Goal: Connect with others: Connect with others

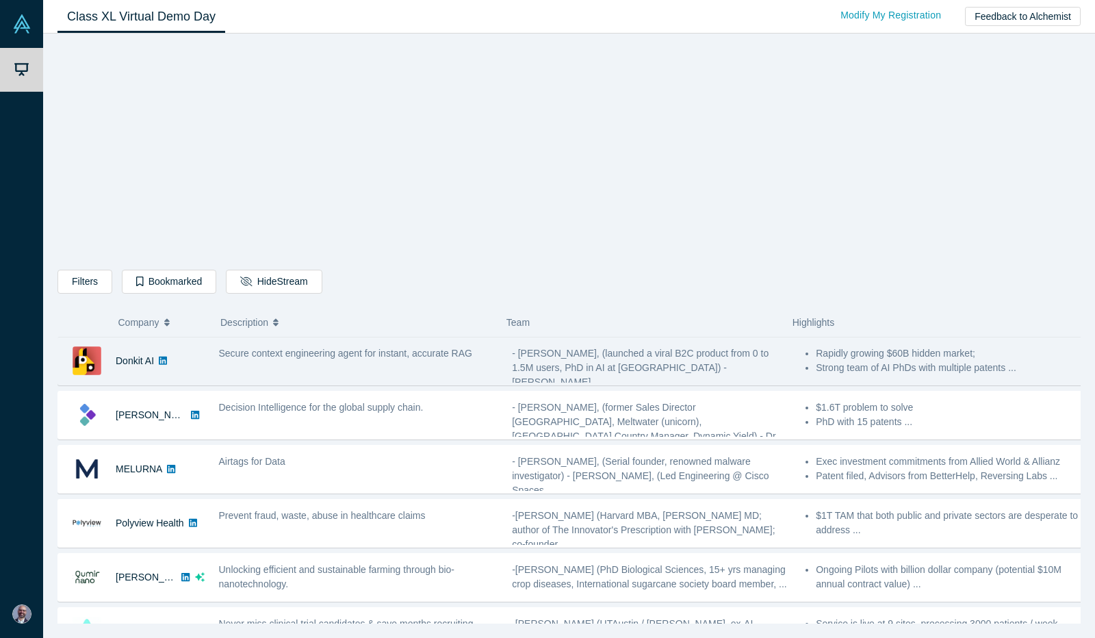
click at [378, 354] on span "Secure context engineering agent for instant, accurate RAG" at bounding box center [345, 353] width 253 height 11
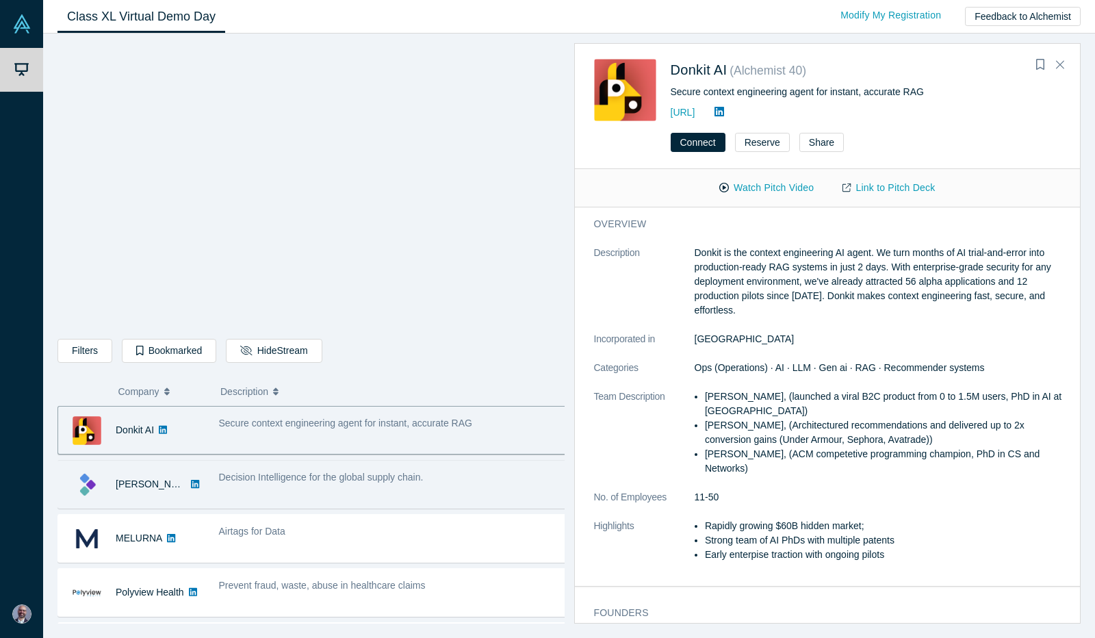
click at [250, 484] on div "Decision Intelligence for the global supply chain." at bounding box center [393, 484] width 364 height 43
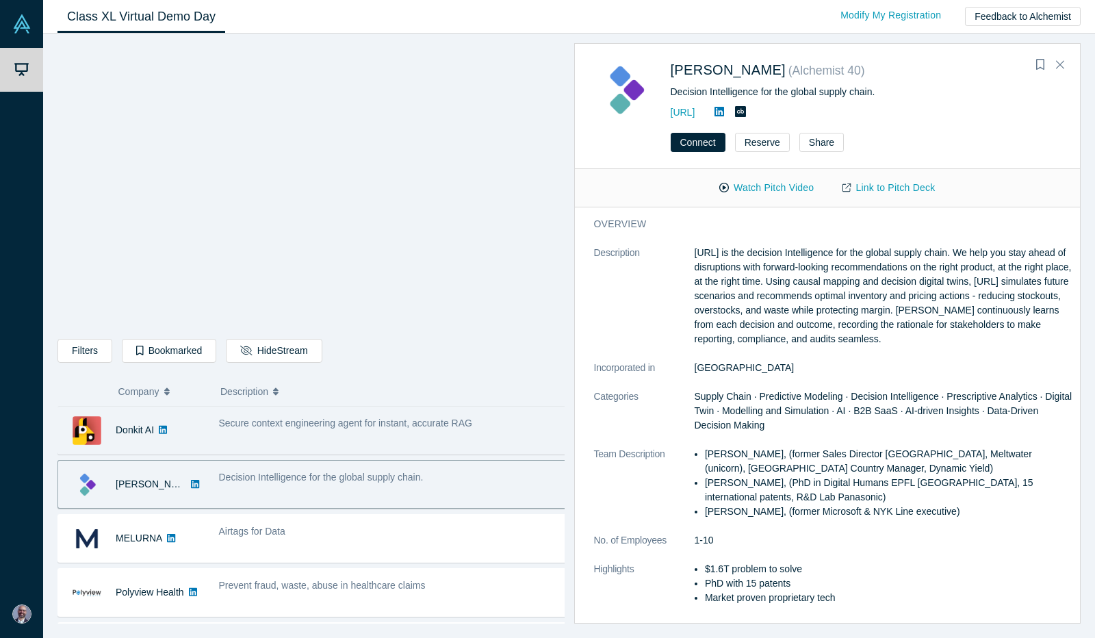
click at [233, 467] on div "Decision Intelligence for the global supply chain." at bounding box center [393, 484] width 364 height 43
click at [853, 392] on span "Supply Chain · Predictive Modeling · Decision Intelligence · Prescriptive Analy…" at bounding box center [883, 411] width 378 height 40
click at [684, 135] on button "Connect" at bounding box center [698, 142] width 55 height 19
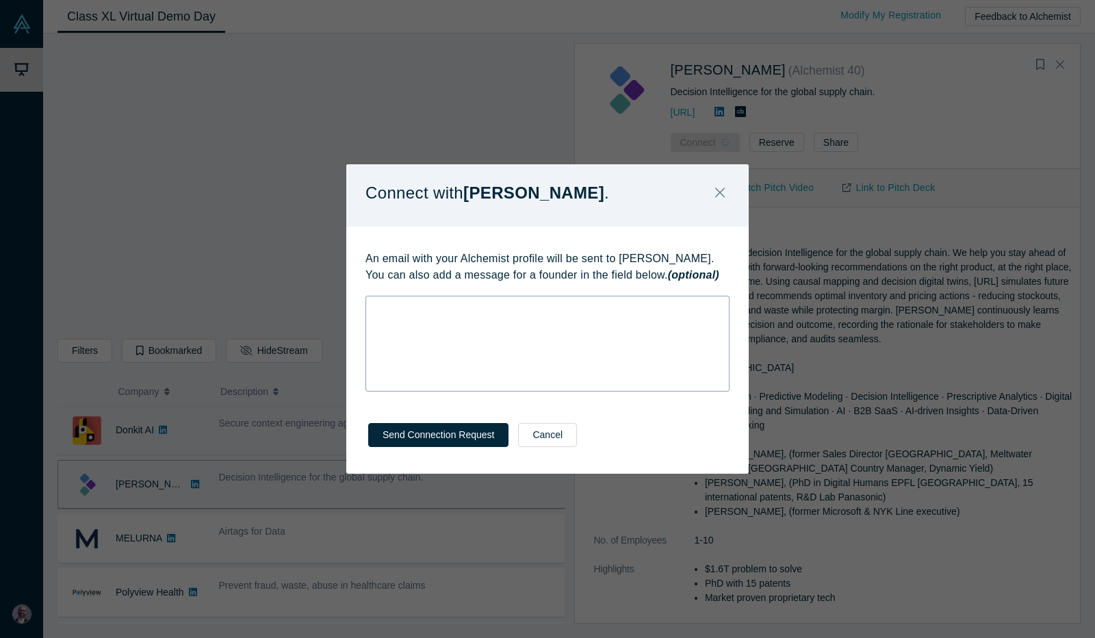
click at [386, 331] on div "rdw-wrapper" at bounding box center [547, 344] width 364 height 96
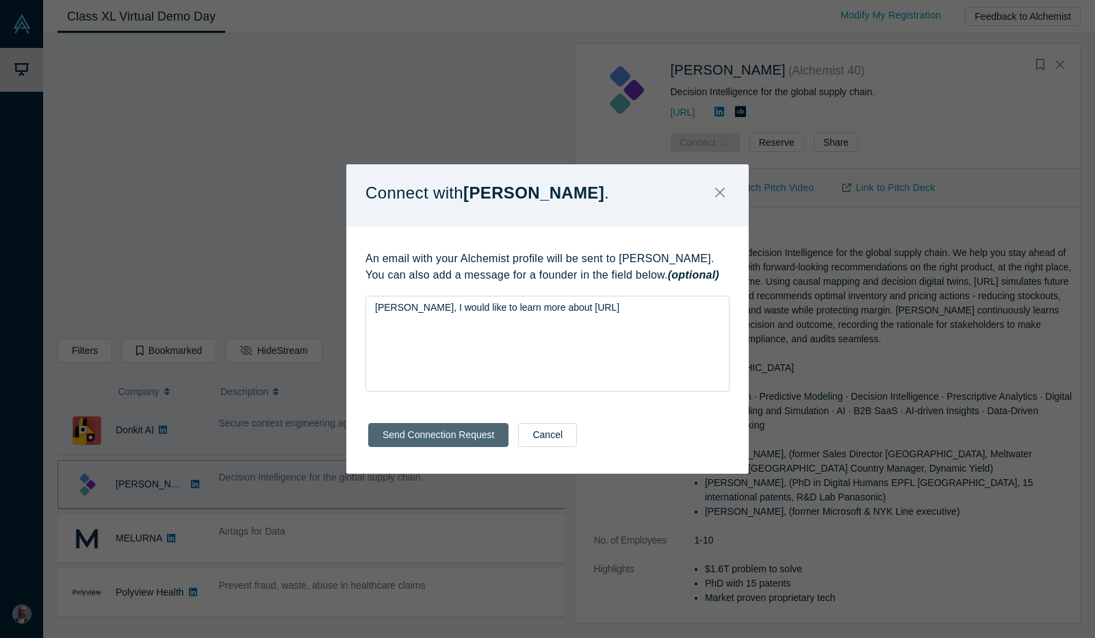
click at [394, 439] on button "Send Connection Request" at bounding box center [438, 435] width 140 height 24
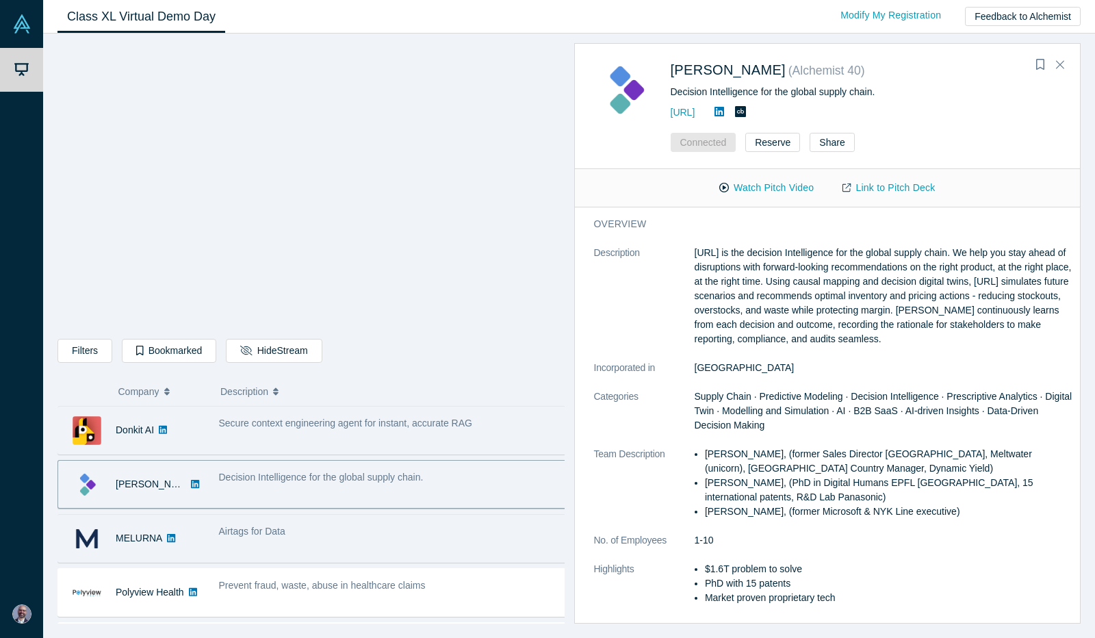
click at [260, 535] on span "Airtags for Data" at bounding box center [252, 530] width 66 height 11
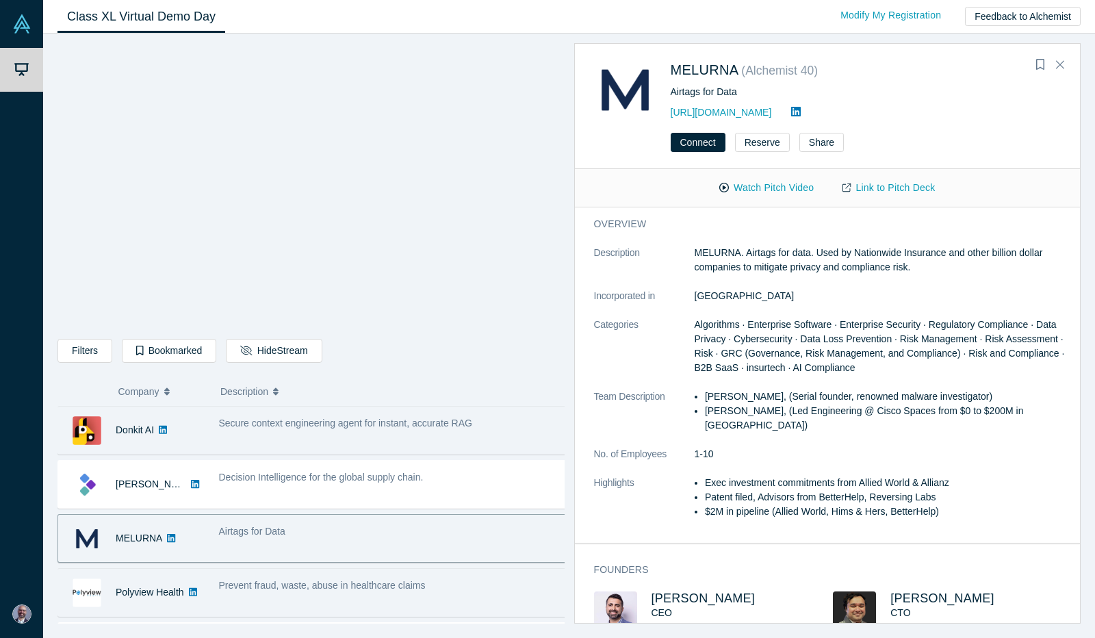
click at [251, 582] on span "Prevent fraud, waste, abuse in healthcare claims" at bounding box center [322, 585] width 207 height 11
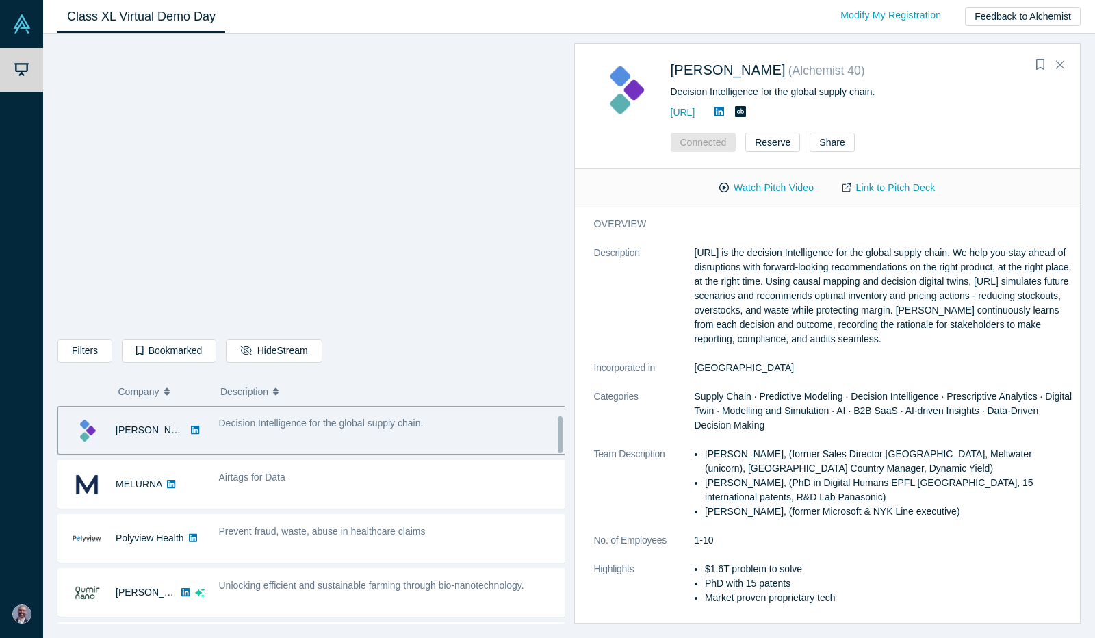
scroll to position [53, 0]
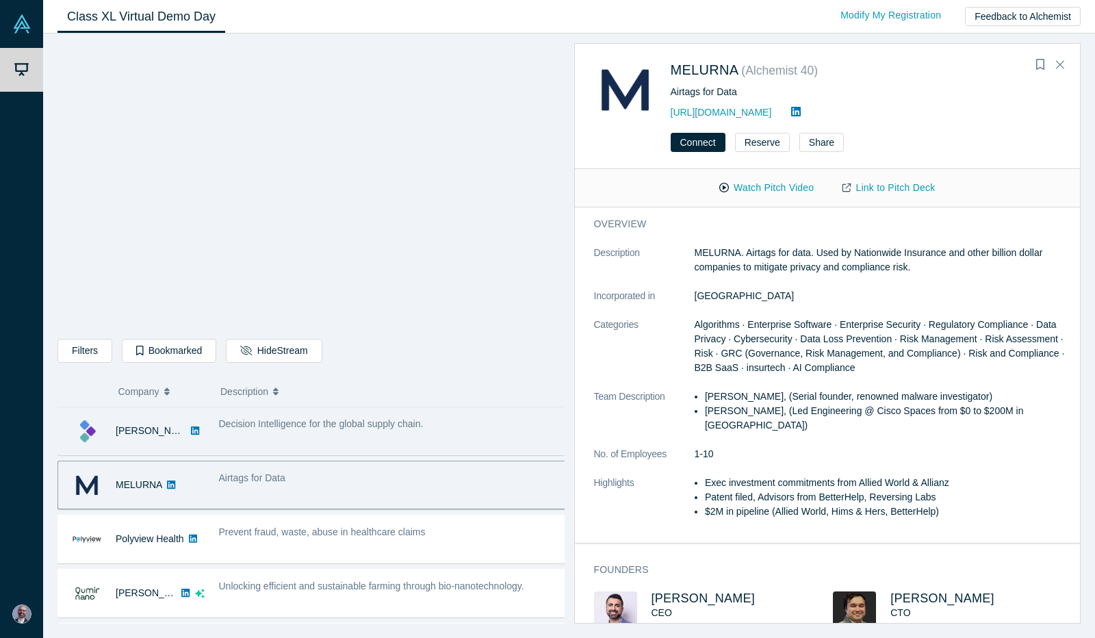
click at [257, 422] on span "Decision Intelligence for the global supply chain." at bounding box center [321, 423] width 205 height 11
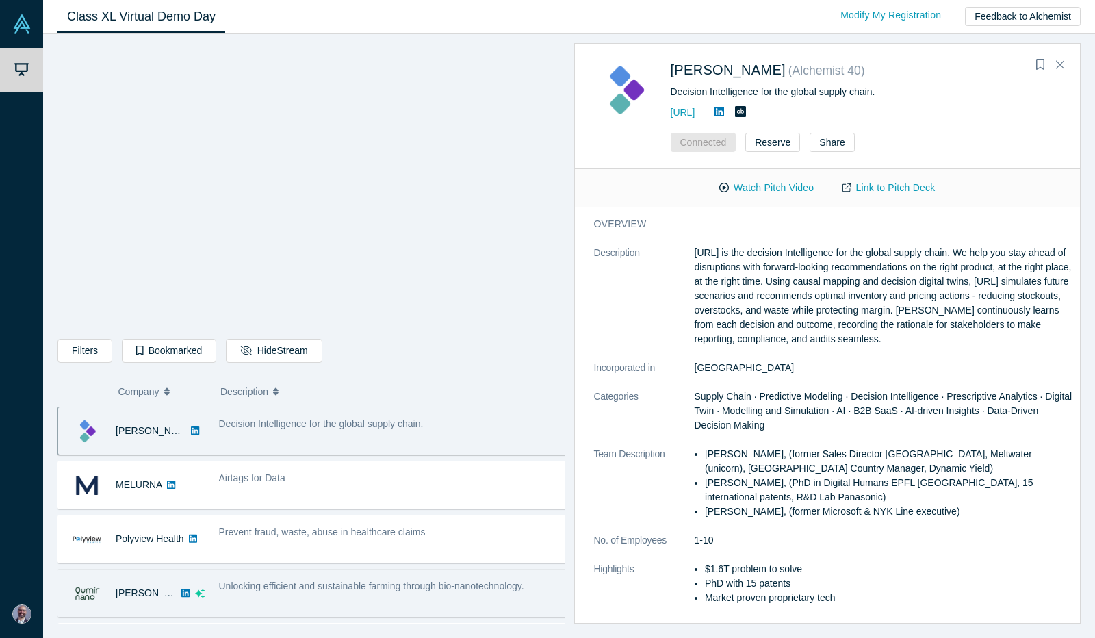
click at [195, 590] on icon "dsa ai sparkles" at bounding box center [200, 593] width 10 height 10
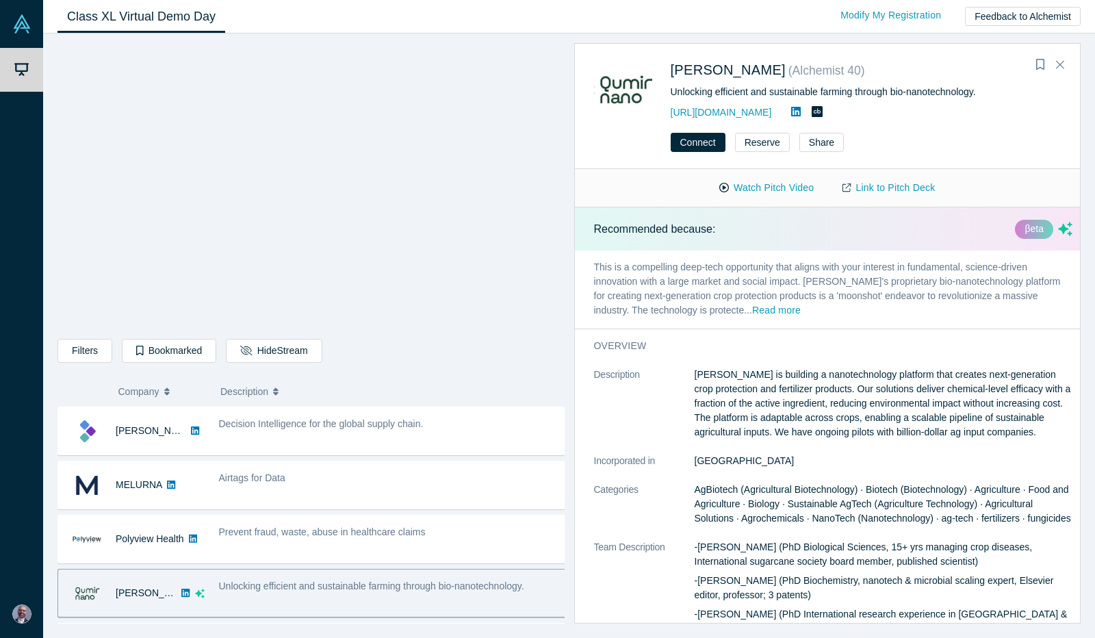
click at [253, 600] on div "Unlocking efficient and sustainable farming through bio-nanotechnology." at bounding box center [393, 592] width 364 height 43
click at [941, 411] on p "[PERSON_NAME] is building a nanotechnology platform that creates next-generatio…" at bounding box center [883, 403] width 378 height 72
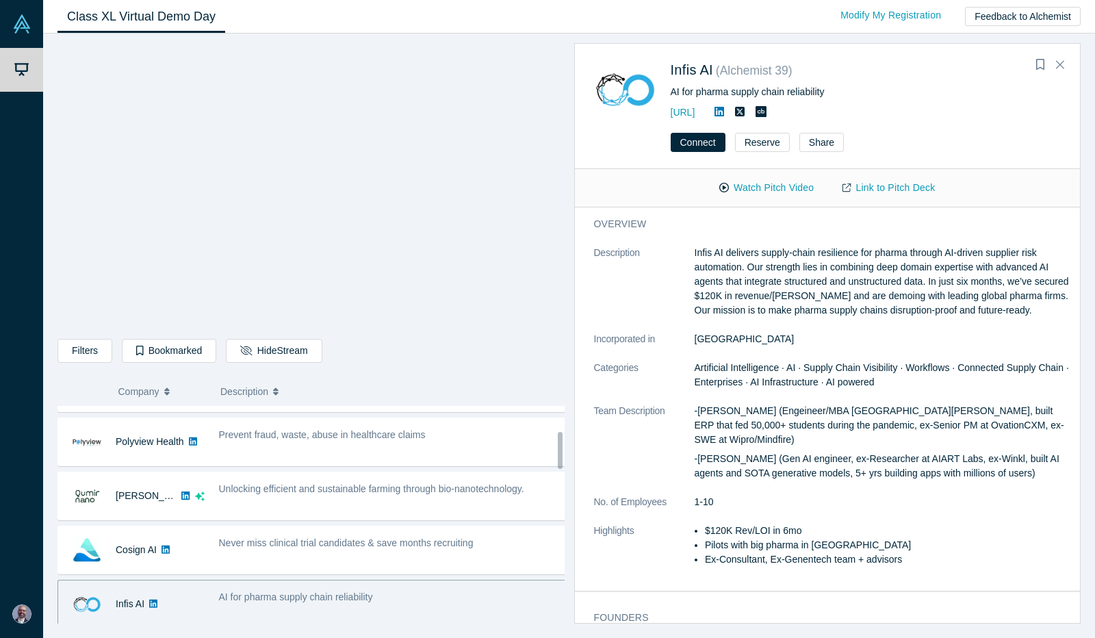
scroll to position [151, 0]
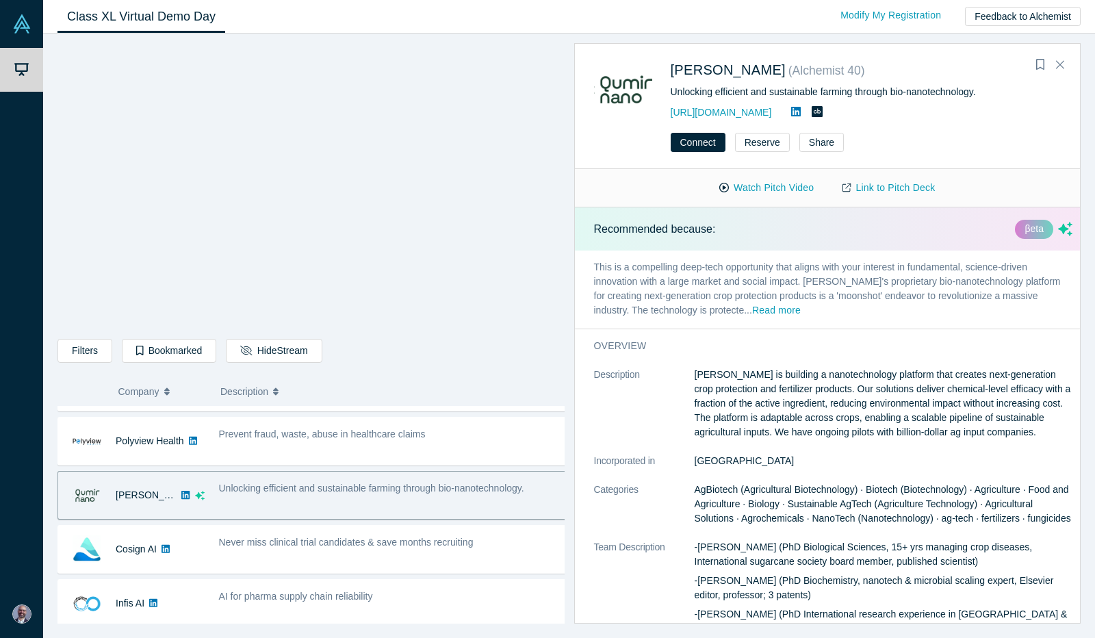
click at [880, 499] on span "AgBiotech (Agricultural Biotechnology) · Biotech (Biotechnology) · Agriculture …" at bounding box center [882, 504] width 376 height 40
click at [808, 499] on span "AgBiotech (Agricultural Biotechnology) · Biotech (Biotechnology) · Agriculture …" at bounding box center [882, 504] width 376 height 40
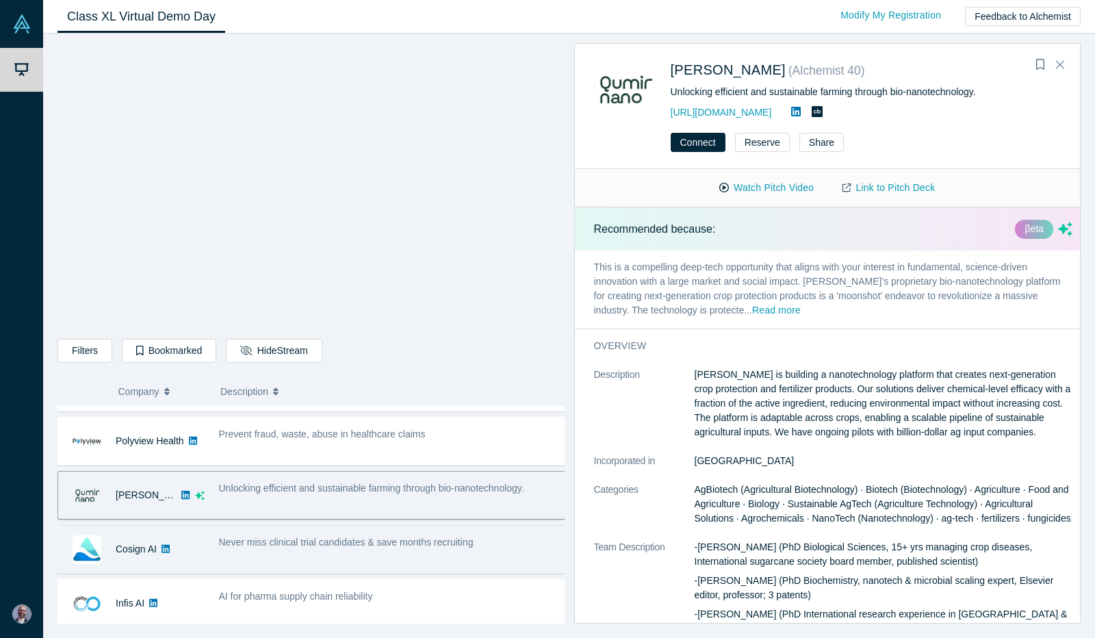
click at [361, 541] on span "Never miss clinical trial candidates & save months recruiting" at bounding box center [346, 541] width 255 height 11
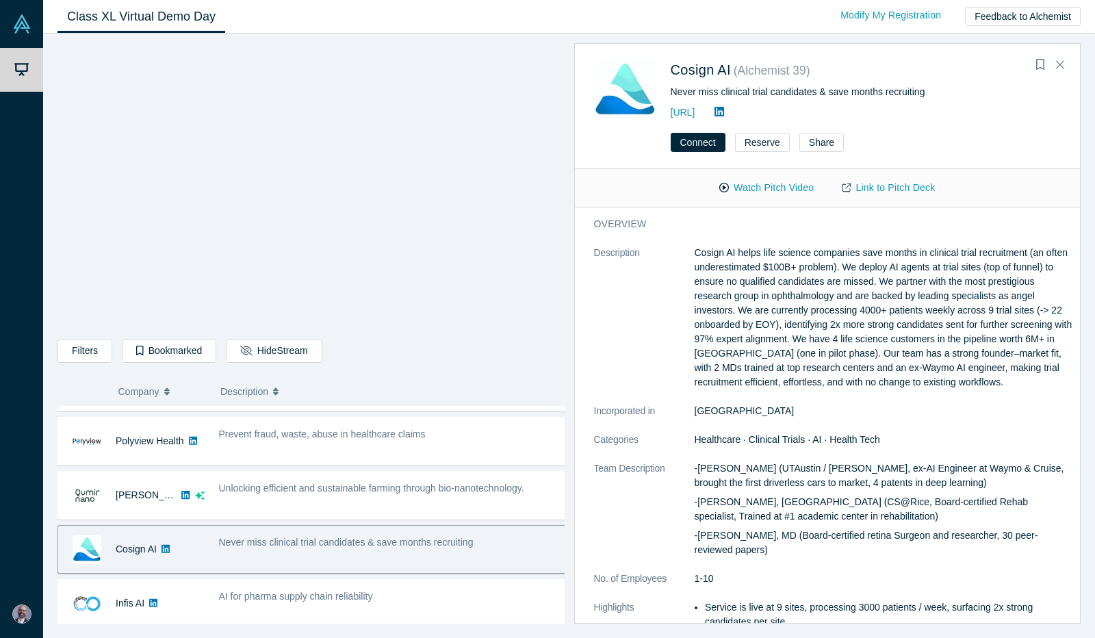
click at [769, 390] on dl "Description Cosign AI helps life science companies save months in clinical tria…" at bounding box center [833, 466] width 479 height 441
click at [505, 530] on div "Never miss clinical trial candidates & save months recruiting" at bounding box center [393, 549] width 364 height 43
click at [905, 358] on p "Cosign AI helps life science companies save months in clinical trial recruitmen…" at bounding box center [883, 318] width 378 height 144
click at [836, 539] on p "-[PERSON_NAME], MD (Board-certified retina Surgeon and researcher, 30 peer-revi…" at bounding box center [883, 542] width 378 height 29
click at [1021, 300] on p "Cosign AI helps life science companies save months in clinical trial recruitmen…" at bounding box center [883, 318] width 378 height 144
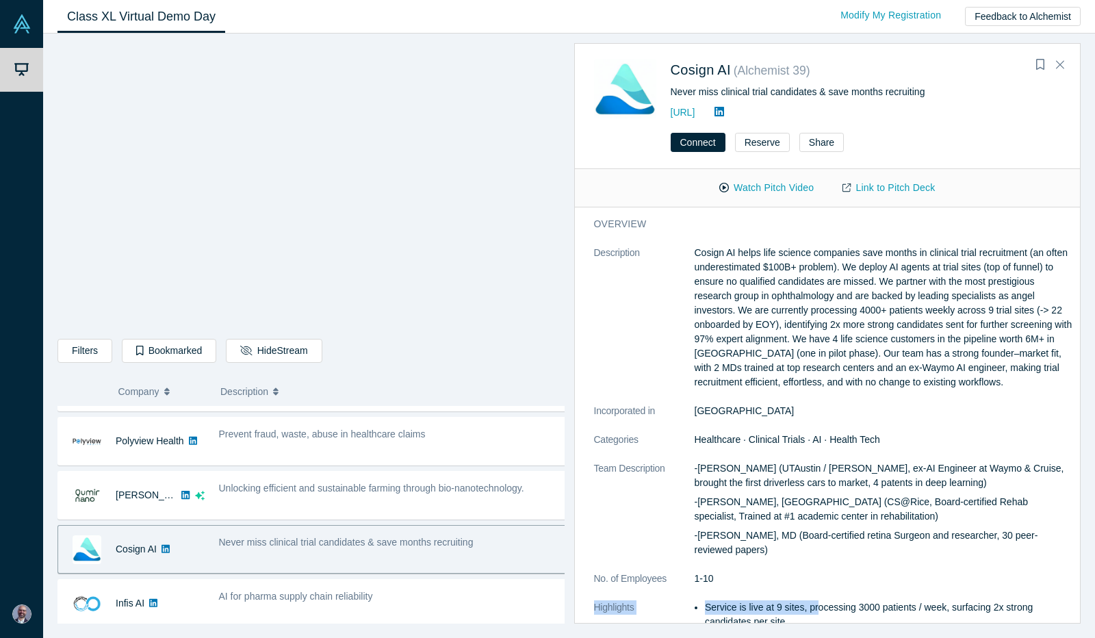
drag, startPoint x: 813, startPoint y: 609, endPoint x: 811, endPoint y: 570, distance: 39.1
click at [811, 570] on dl "Description Cosign AI helps life science companies save months in clinical tria…" at bounding box center [833, 466] width 479 height 441
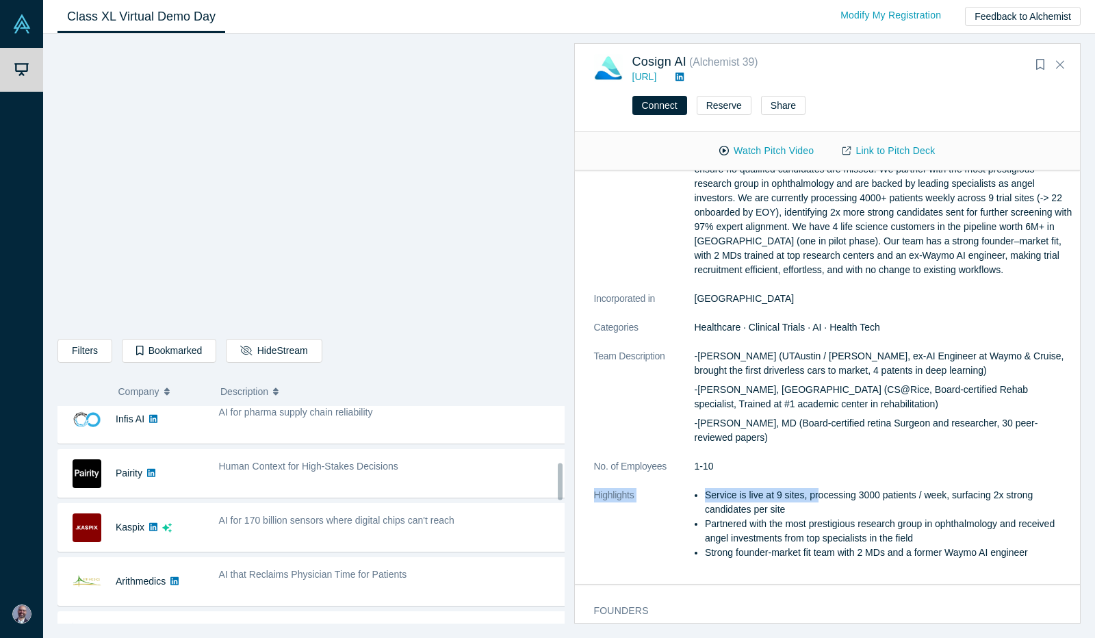
scroll to position [337, 0]
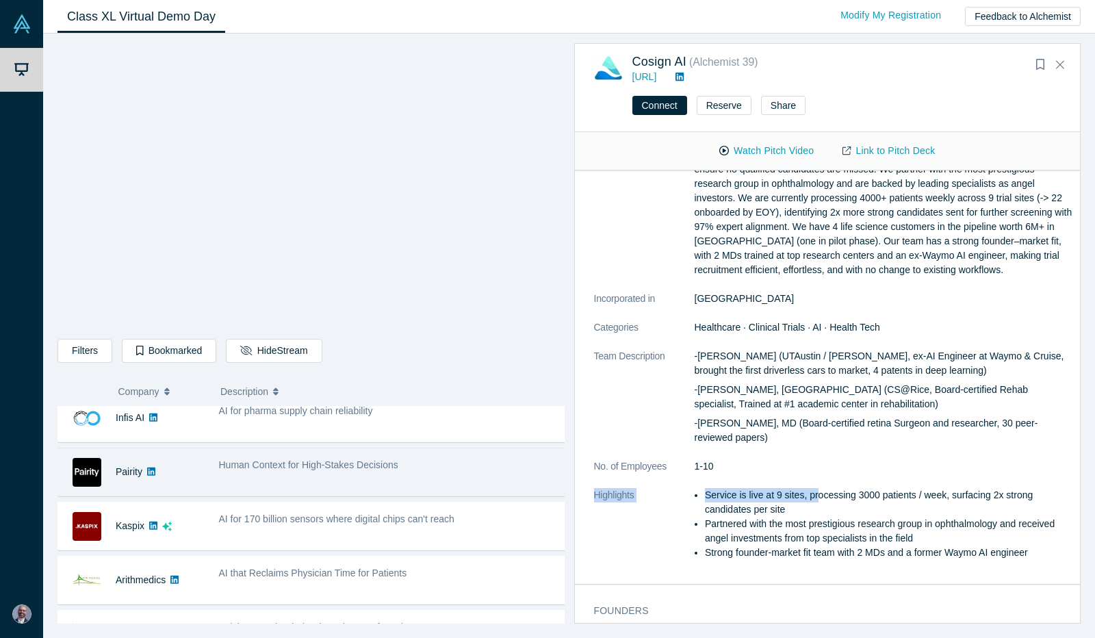
click at [330, 470] on div "Human Context for High-Stakes Decisions" at bounding box center [393, 471] width 364 height 43
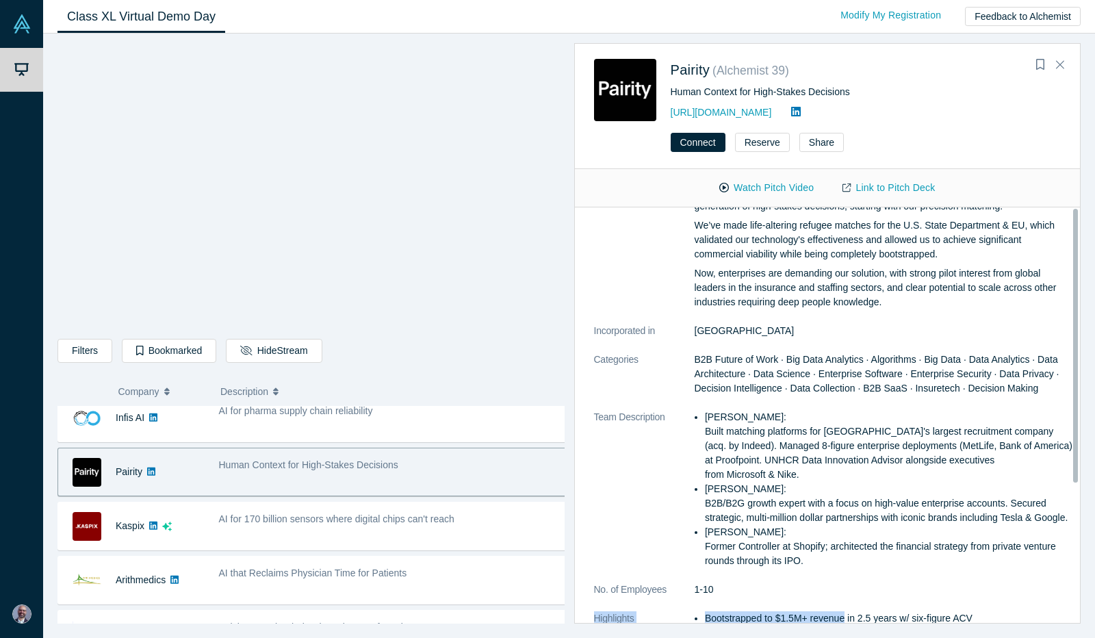
scroll to position [0, 0]
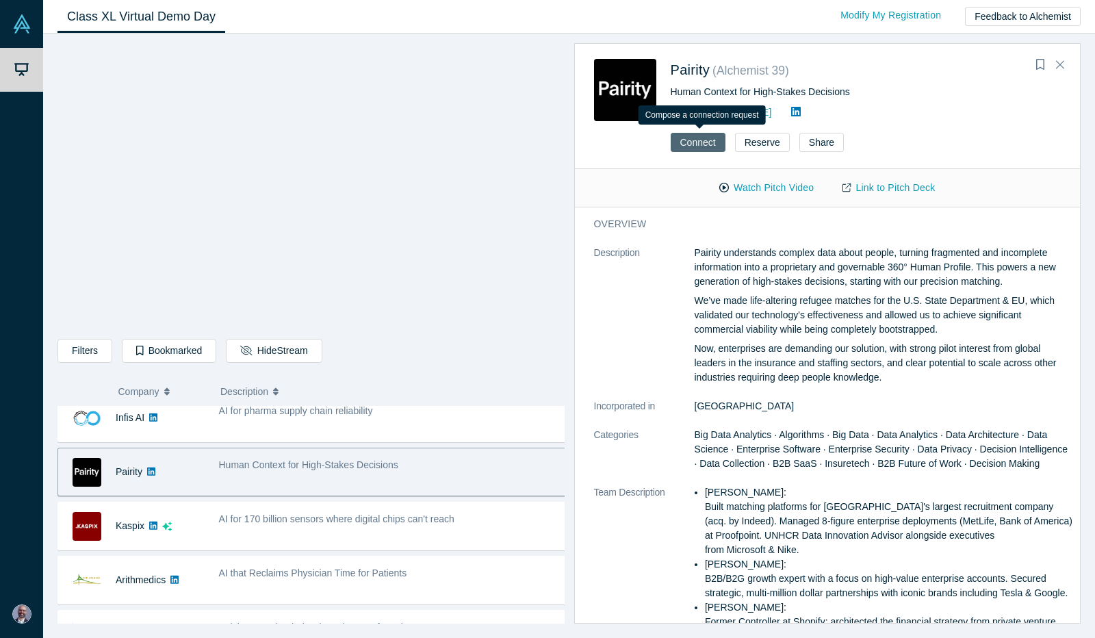
click at [683, 144] on button "Connect" at bounding box center [698, 142] width 55 height 19
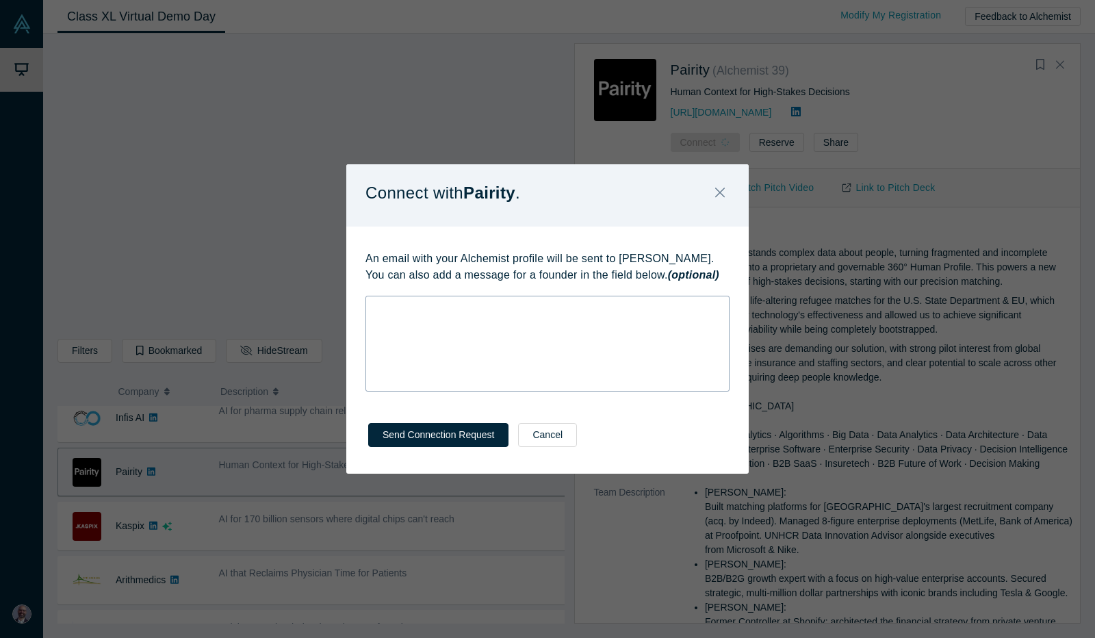
click at [393, 314] on div "rdw-editor" at bounding box center [548, 307] width 346 height 14
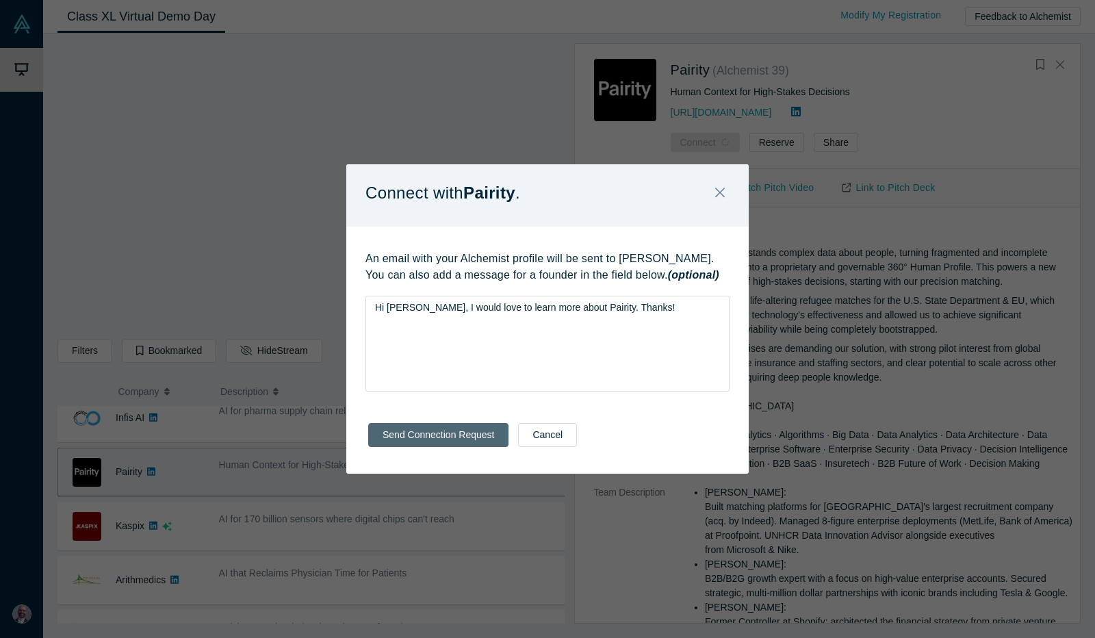
click at [419, 434] on button "Send Connection Request" at bounding box center [438, 435] width 140 height 24
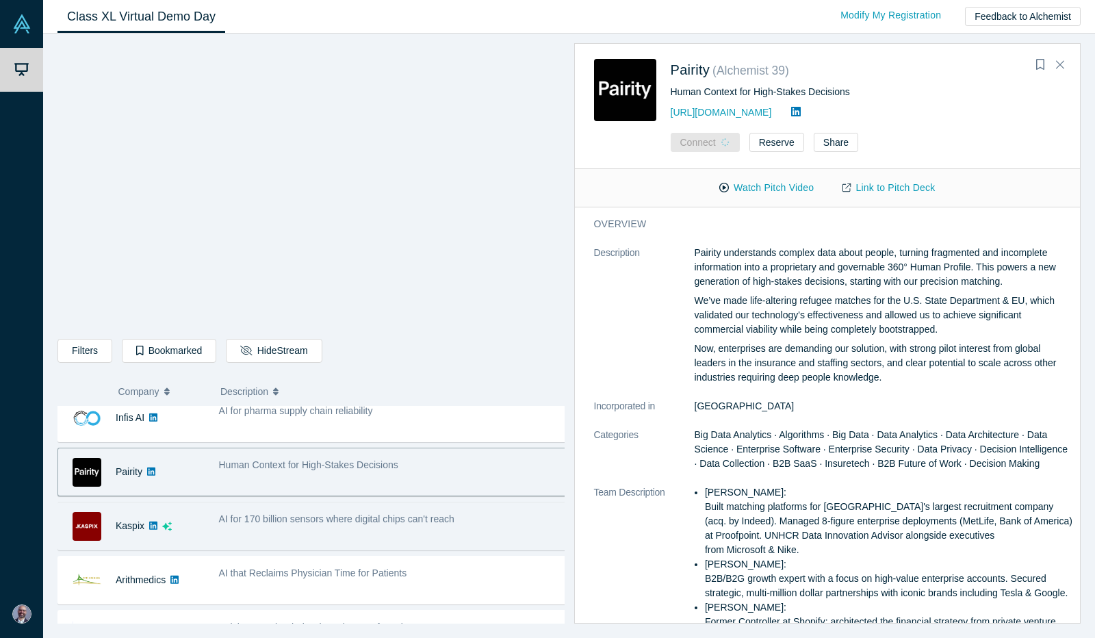
click at [264, 518] on span "AI for 170 billion sensors where digital chips can't reach" at bounding box center [336, 518] width 235 height 11
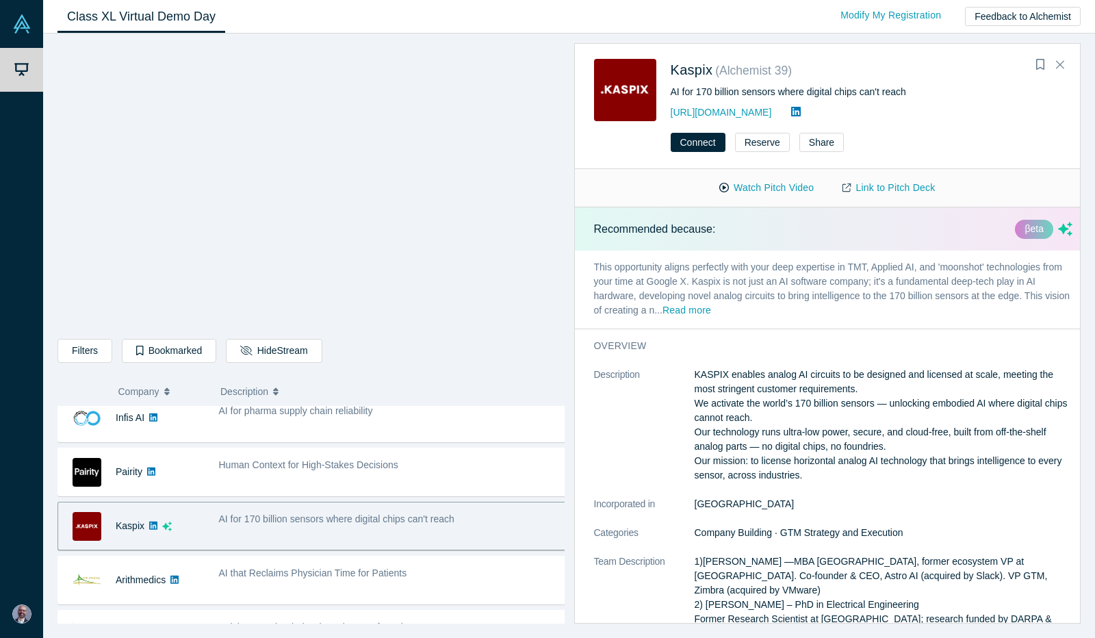
click at [697, 144] on button "Connect" at bounding box center [698, 142] width 55 height 19
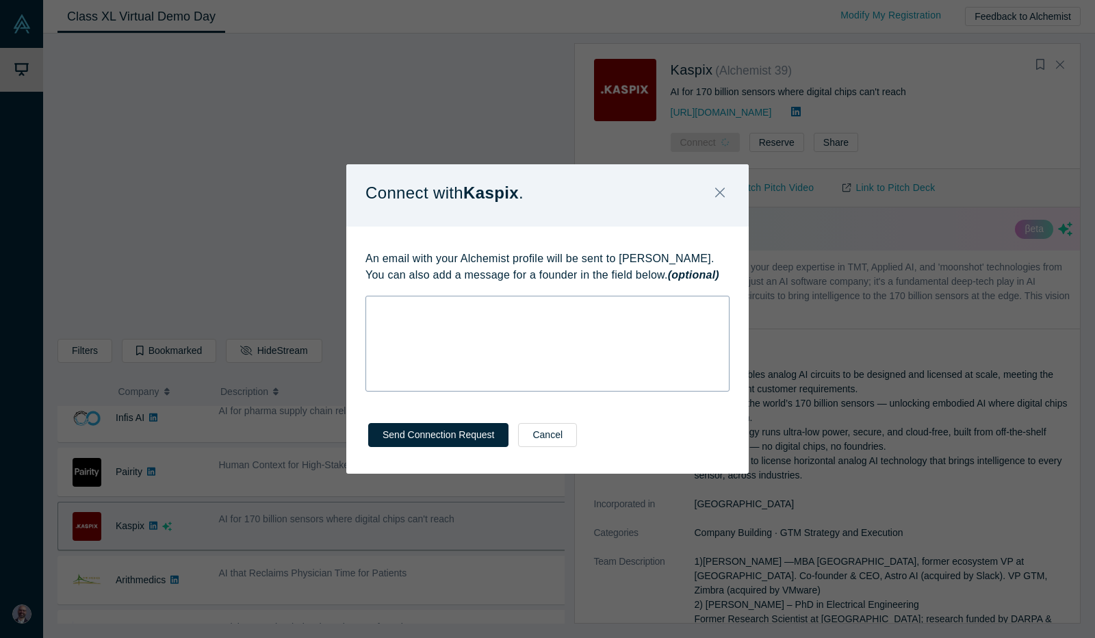
click at [447, 350] on div "rdw-wrapper" at bounding box center [547, 344] width 364 height 96
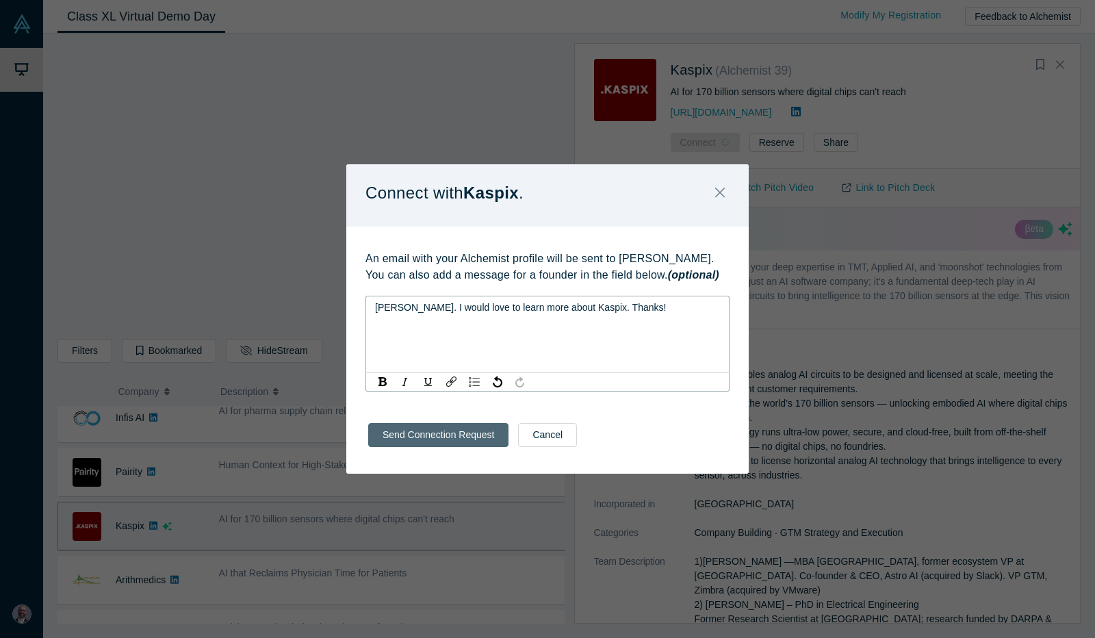
click at [432, 439] on button "Send Connection Request" at bounding box center [438, 435] width 140 height 24
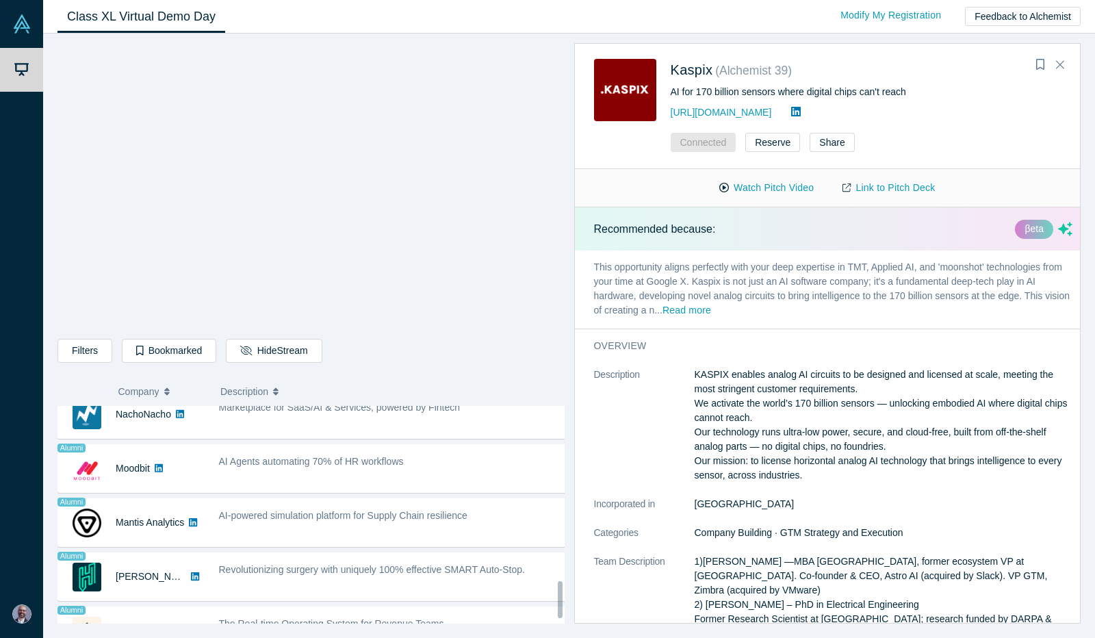
scroll to position [1046, 0]
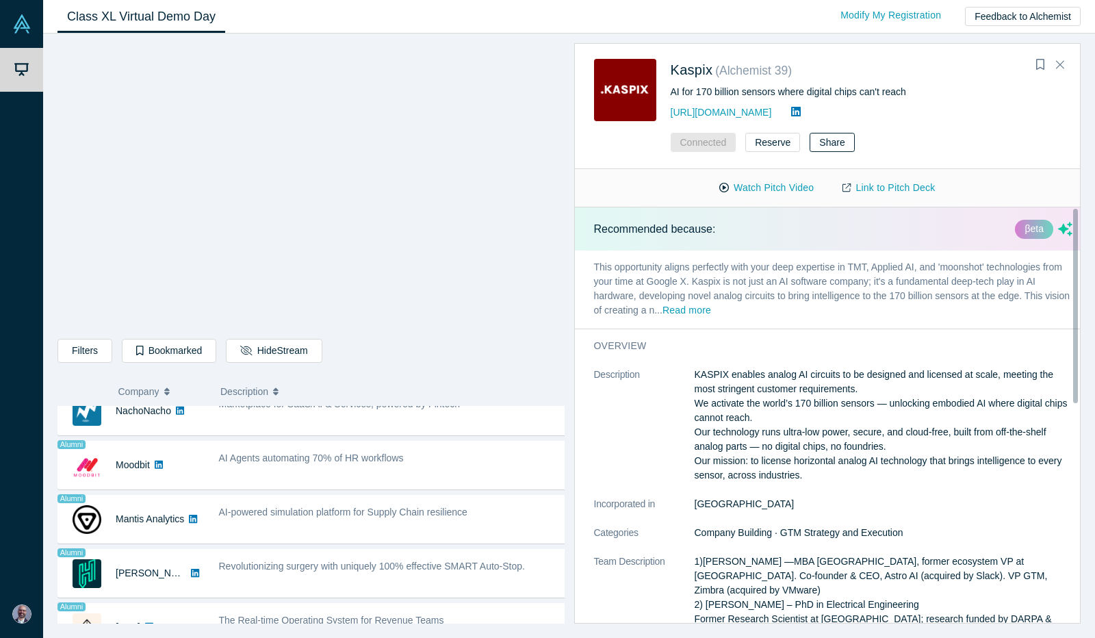
click at [825, 145] on button "Share" at bounding box center [831, 142] width 44 height 19
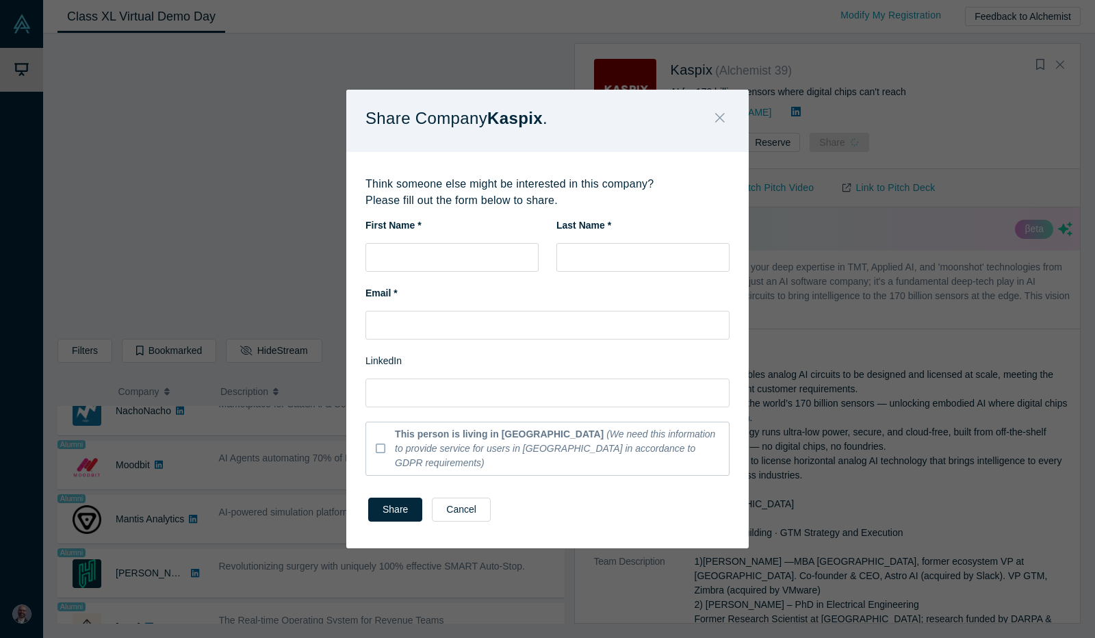
click at [718, 122] on icon "Close" at bounding box center [720, 118] width 10 height 10
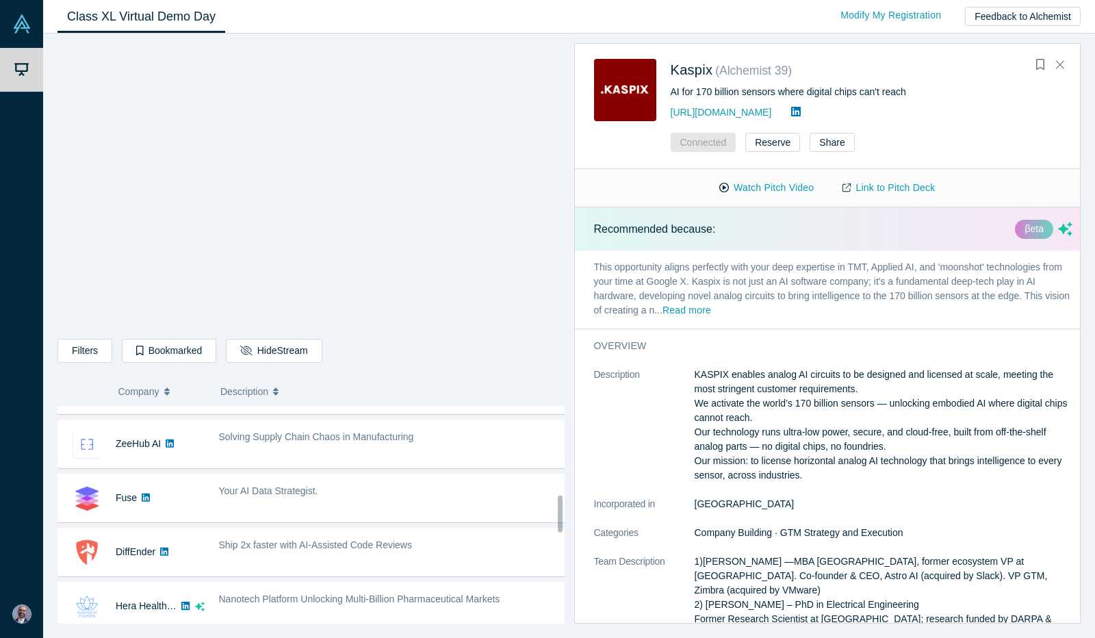
scroll to position [528, 0]
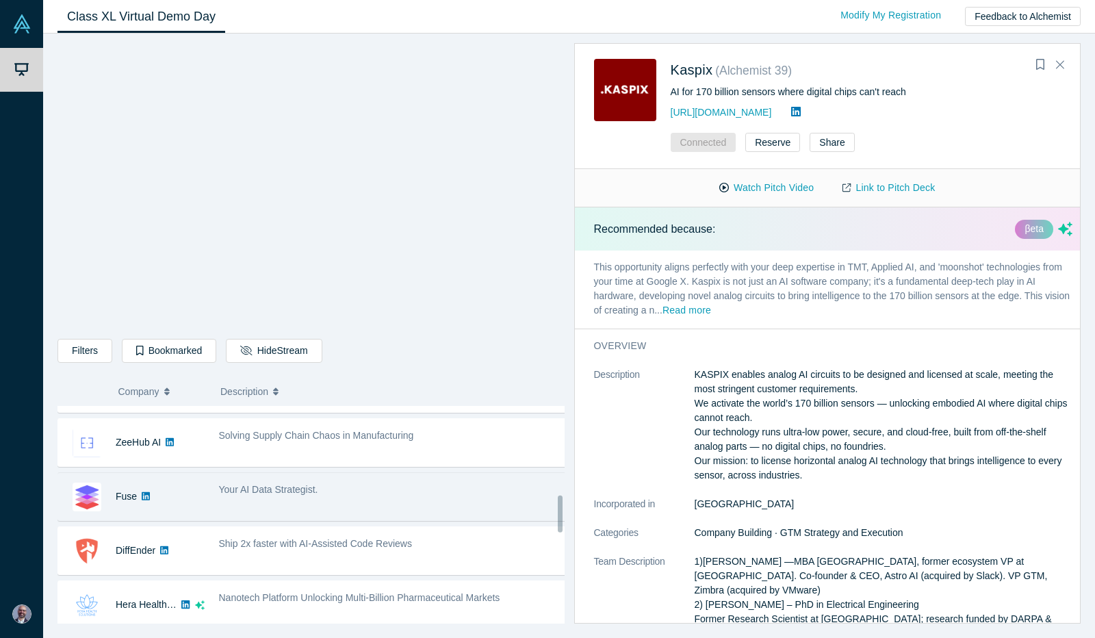
click at [446, 495] on div "Your AI Data Strategist." at bounding box center [393, 496] width 364 height 43
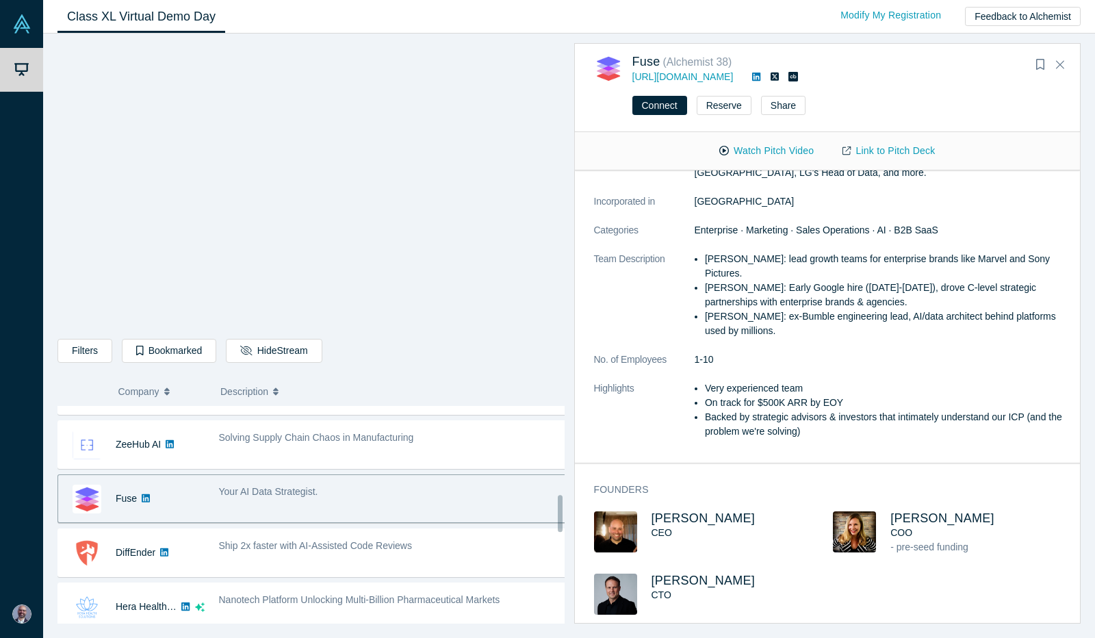
scroll to position [532, 0]
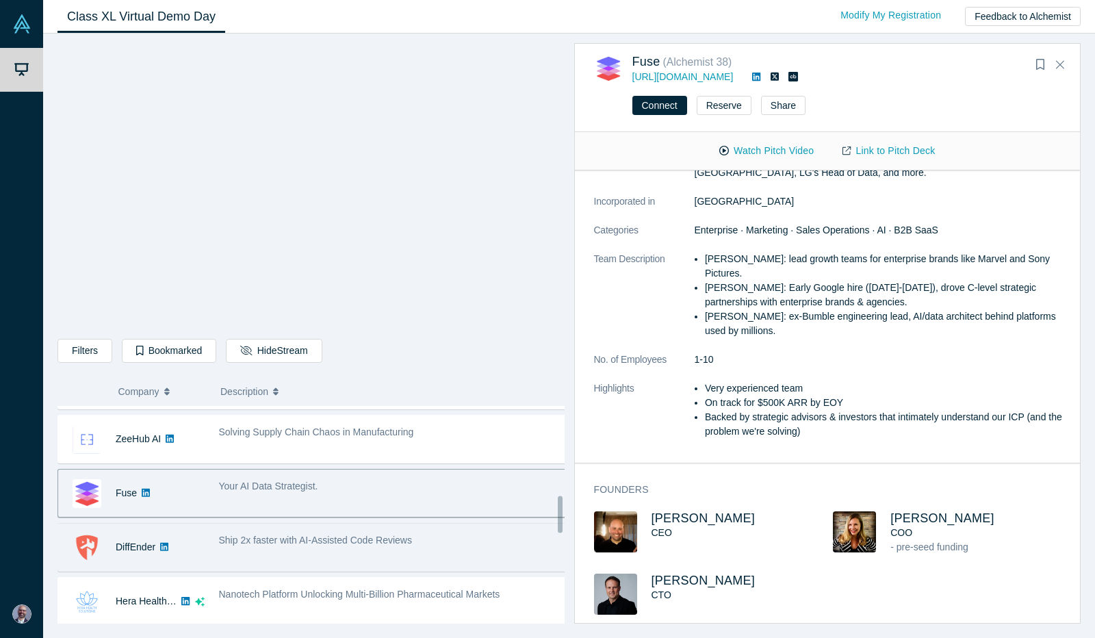
click at [443, 552] on div "Ship 2x faster with AI-Assisted Code Reviews" at bounding box center [393, 546] width 364 height 43
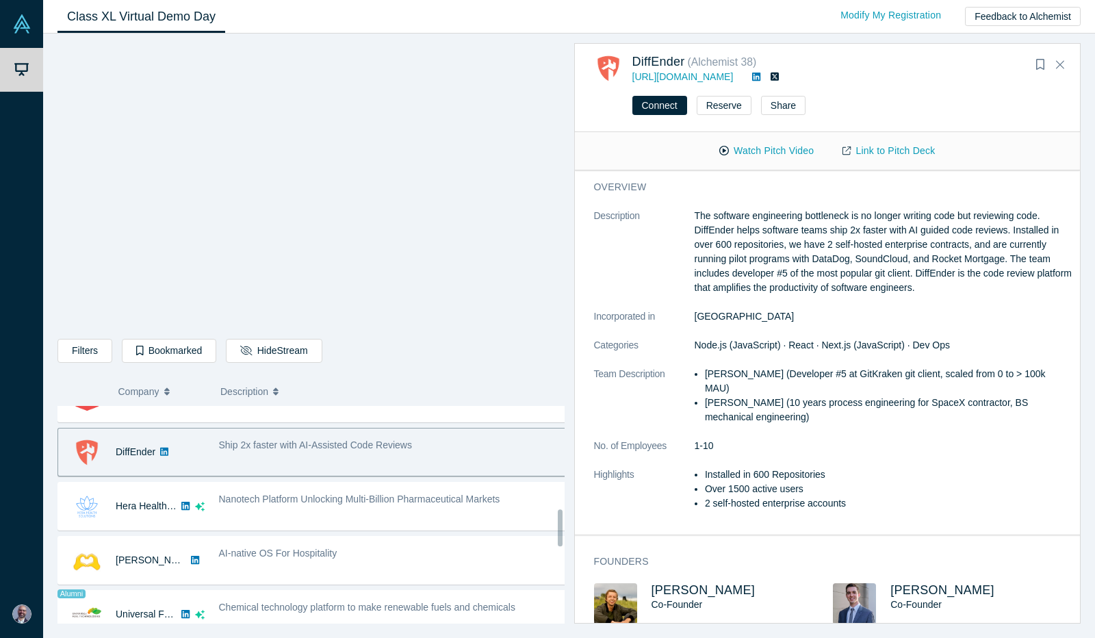
scroll to position [629, 0]
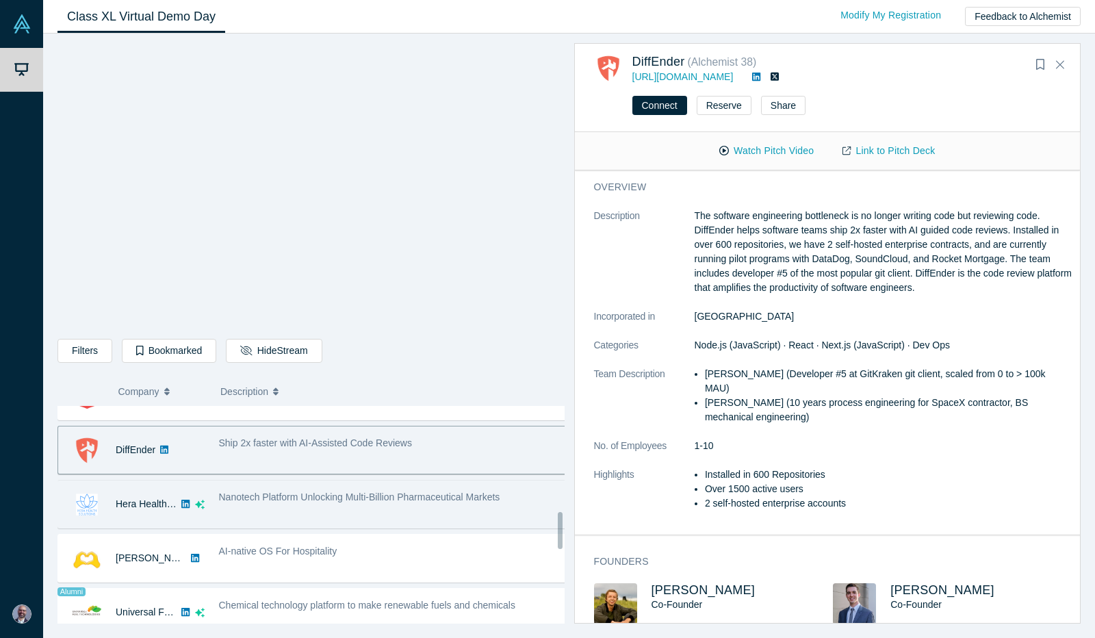
click at [491, 510] on div "Nanotech Platform Unlocking Multi-Billion Pharmaceutical Markets" at bounding box center [393, 503] width 364 height 43
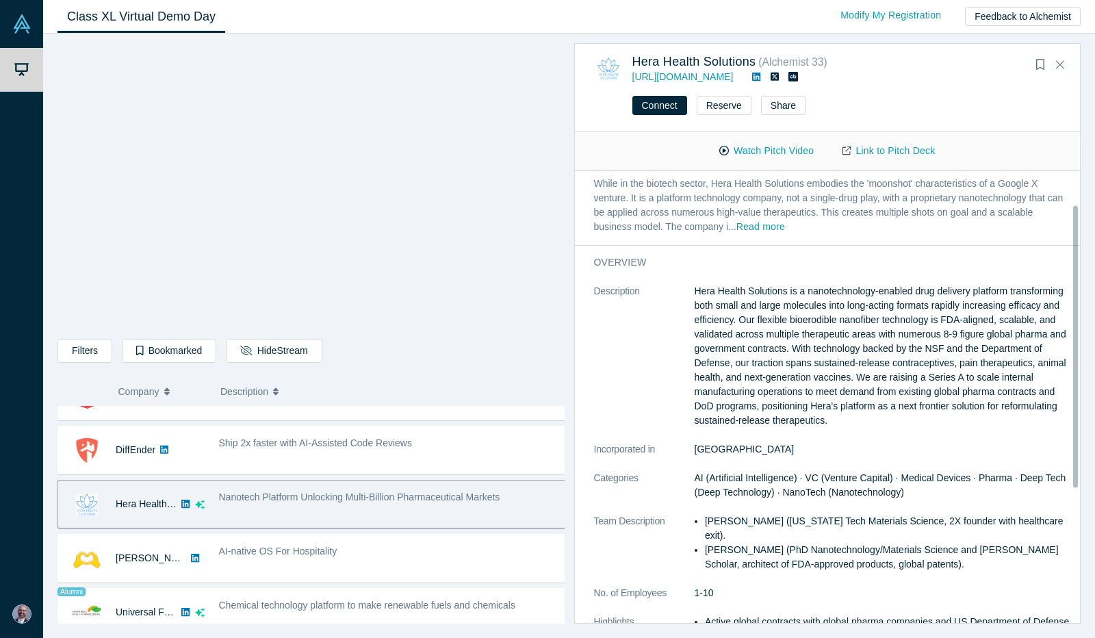
scroll to position [55, 0]
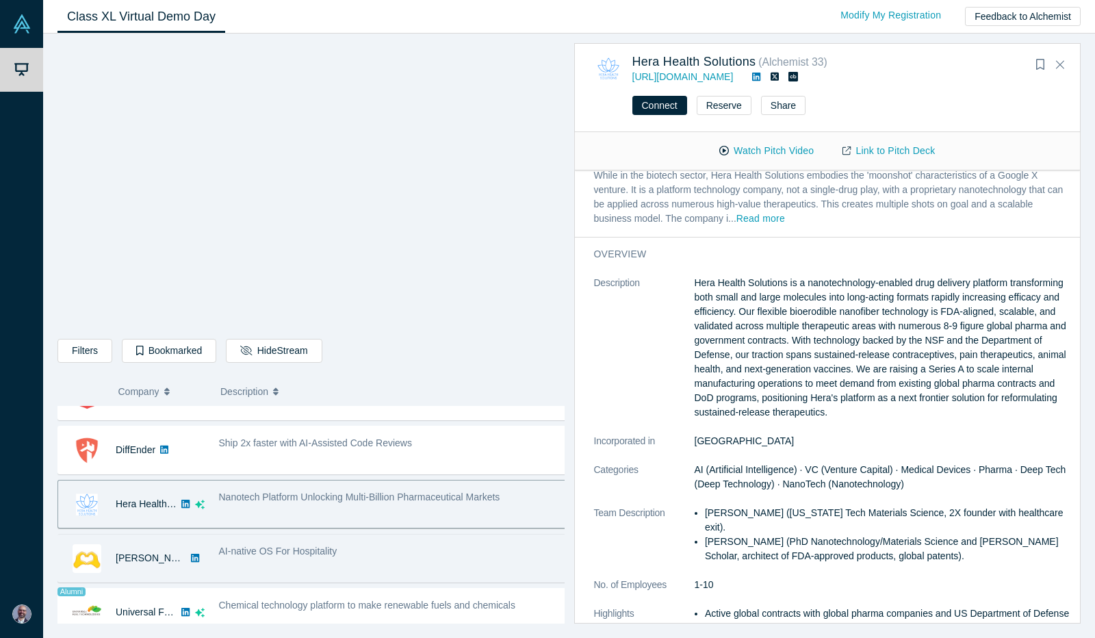
click at [454, 556] on div "AI-native OS For Hospitality" at bounding box center [393, 557] width 364 height 43
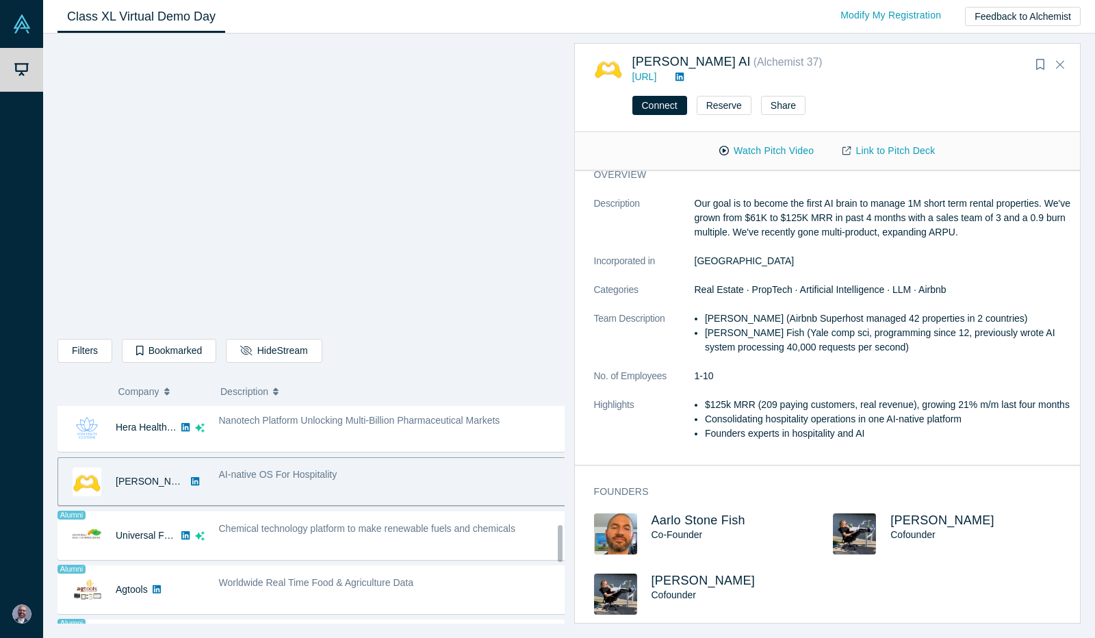
scroll to position [706, 0]
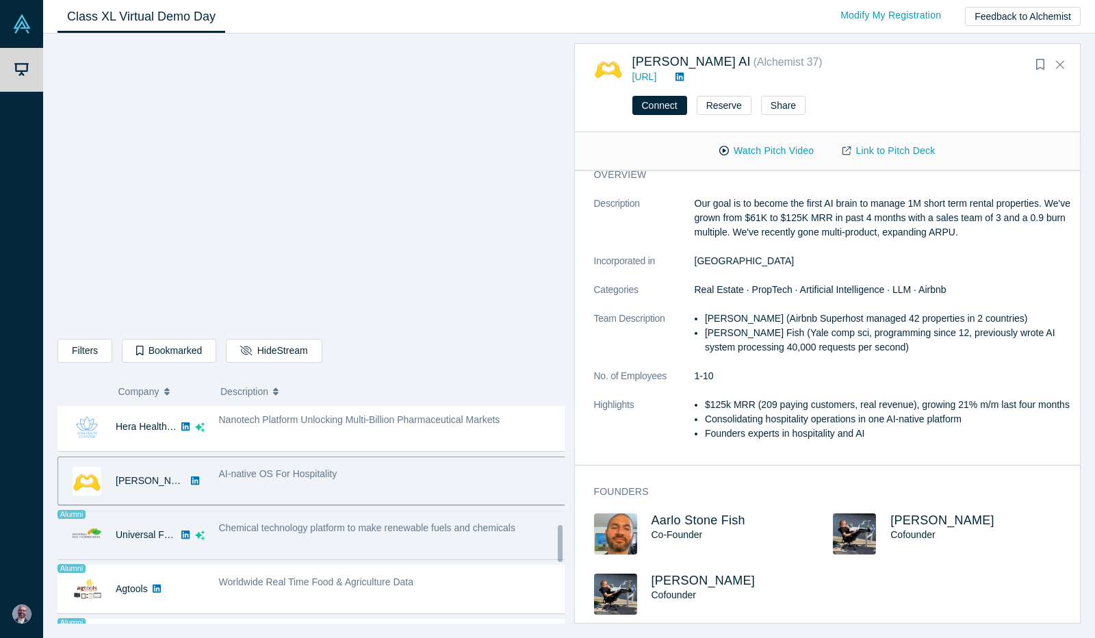
click at [482, 532] on div "Chemical technology platform to make renewable fuels and chemicals" at bounding box center [393, 534] width 364 height 43
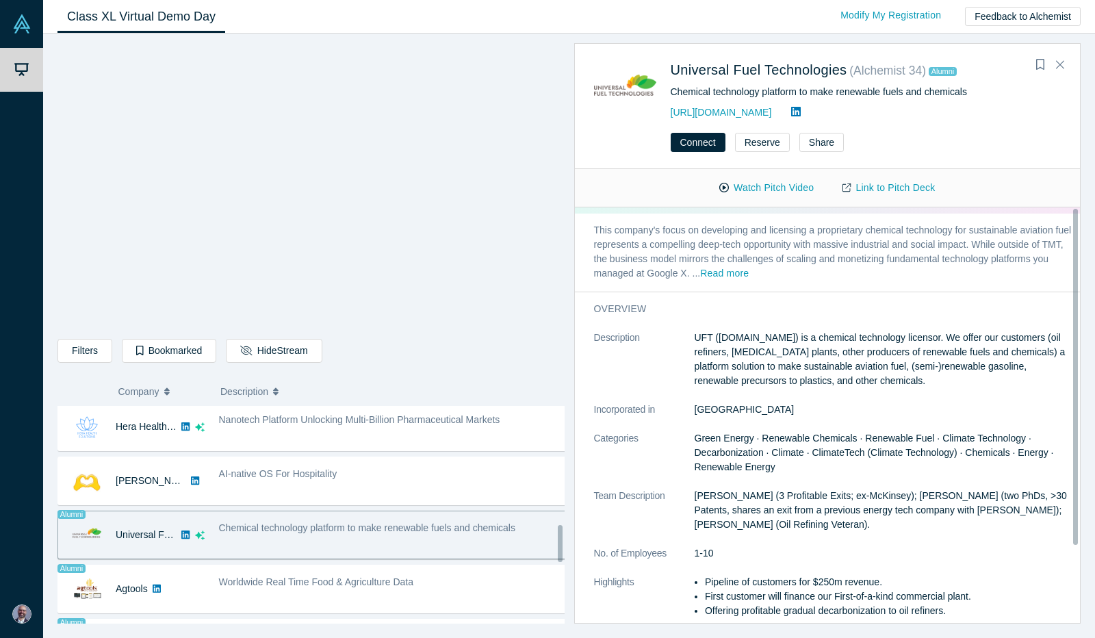
scroll to position [0, 0]
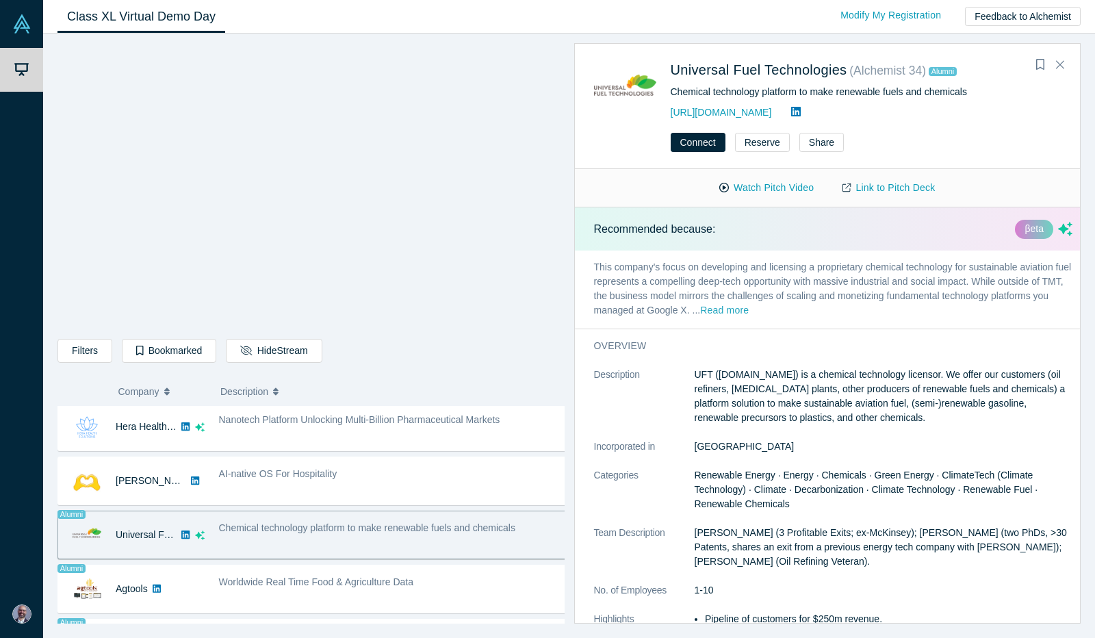
click at [748, 315] on button "Read more" at bounding box center [724, 311] width 49 height 16
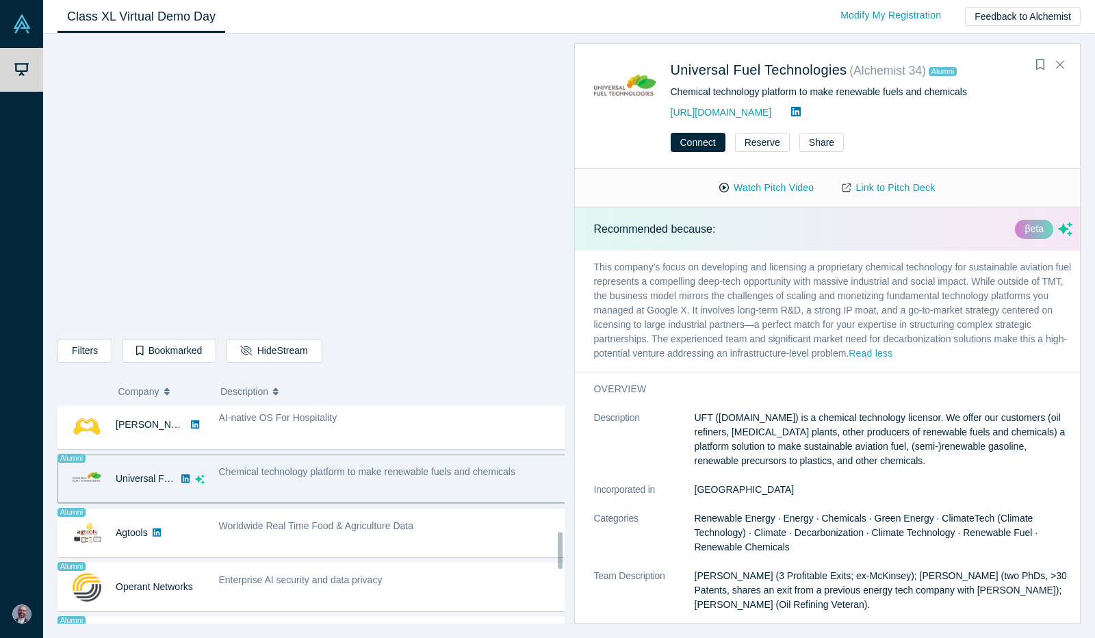
scroll to position [763, 0]
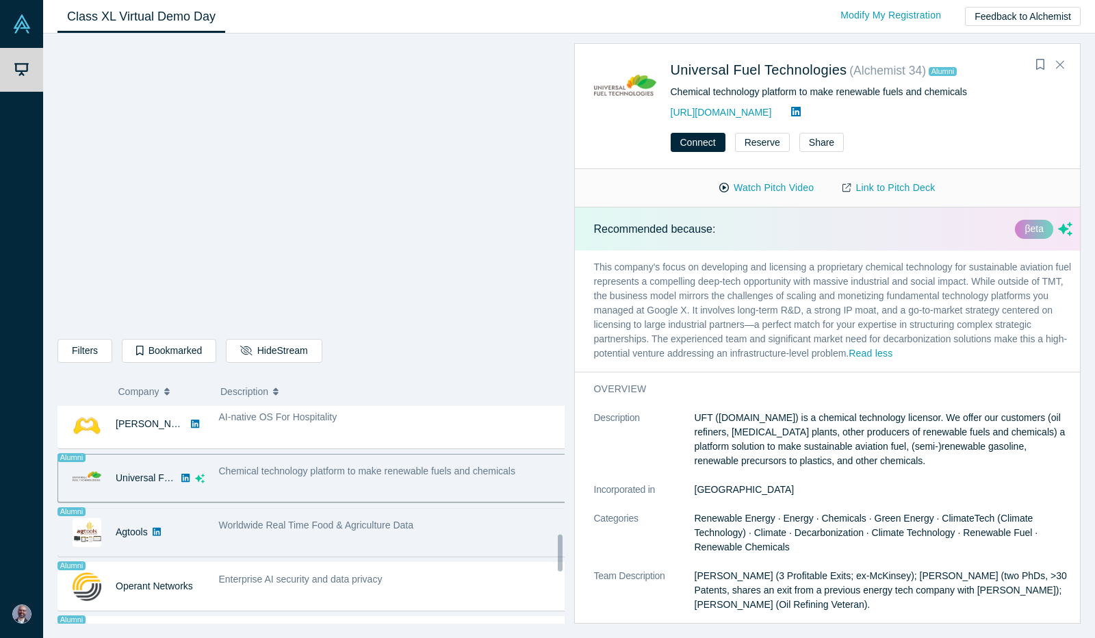
click at [478, 528] on div "Worldwide Real Time Food & Agriculture Data" at bounding box center [393, 531] width 364 height 43
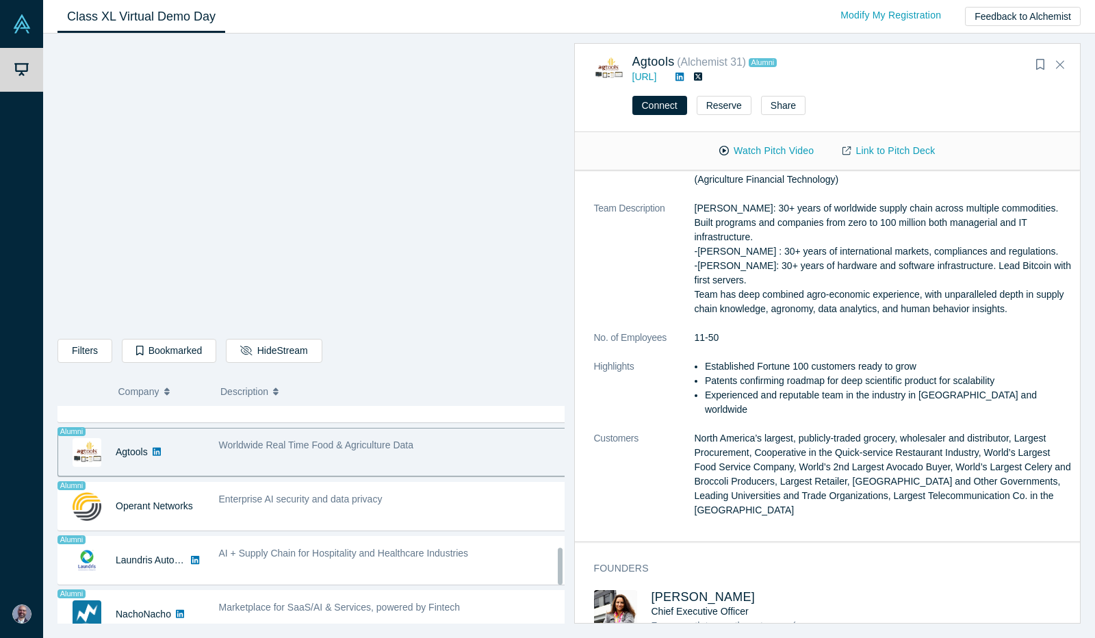
scroll to position [848, 0]
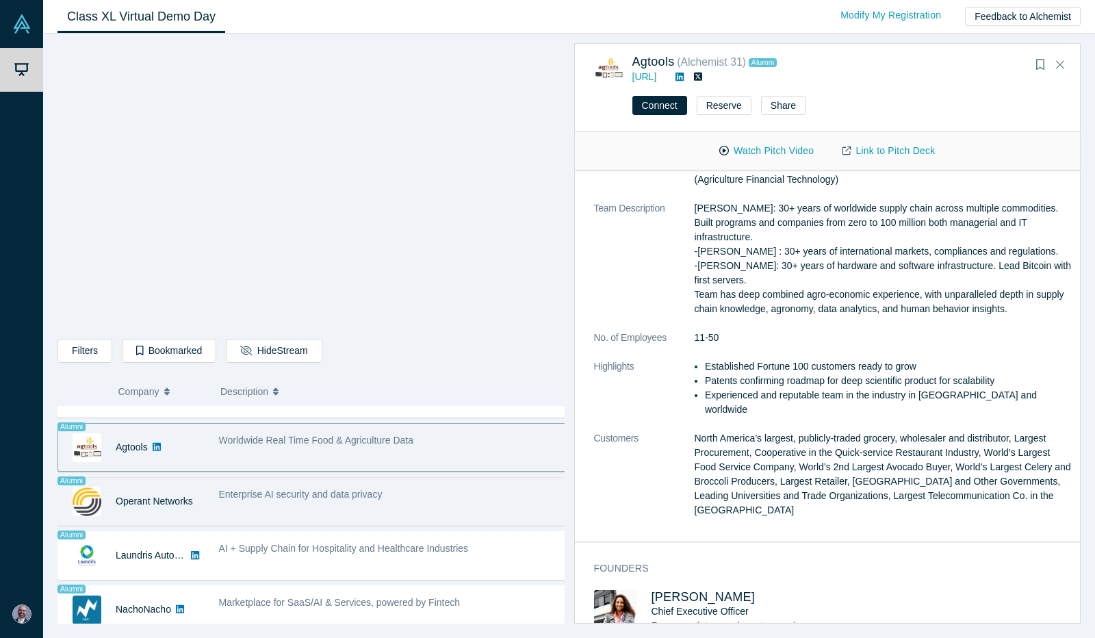
click at [389, 501] on div "Enterprise AI security and data privacy" at bounding box center [393, 501] width 364 height 43
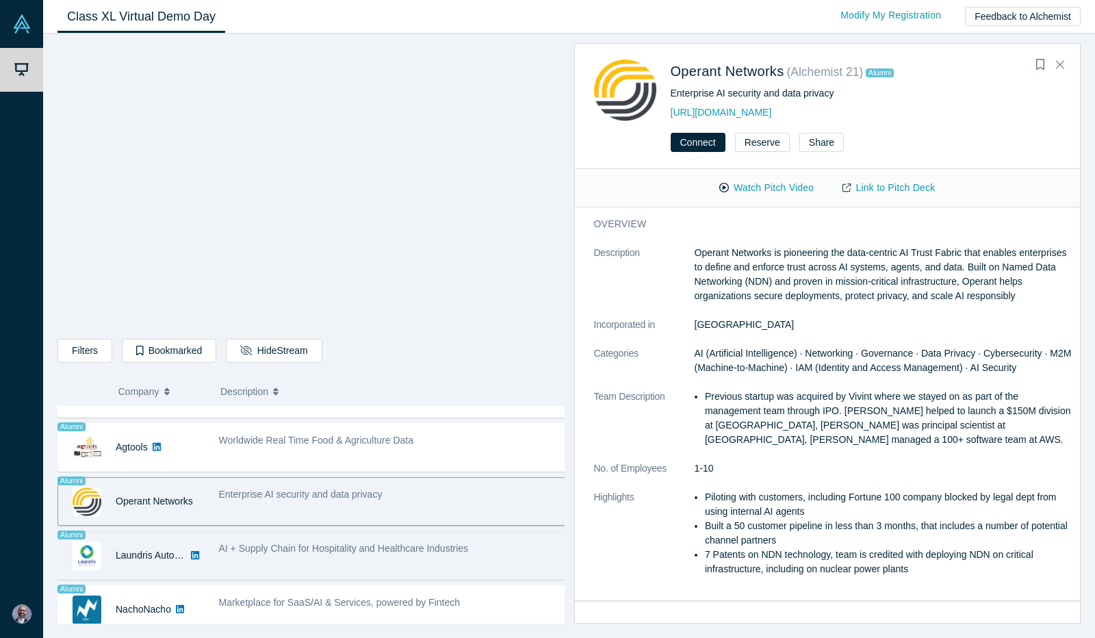
click at [376, 543] on span "AI + Supply Chain for Hospitality and Healthcare Industries" at bounding box center [344, 548] width 250 height 11
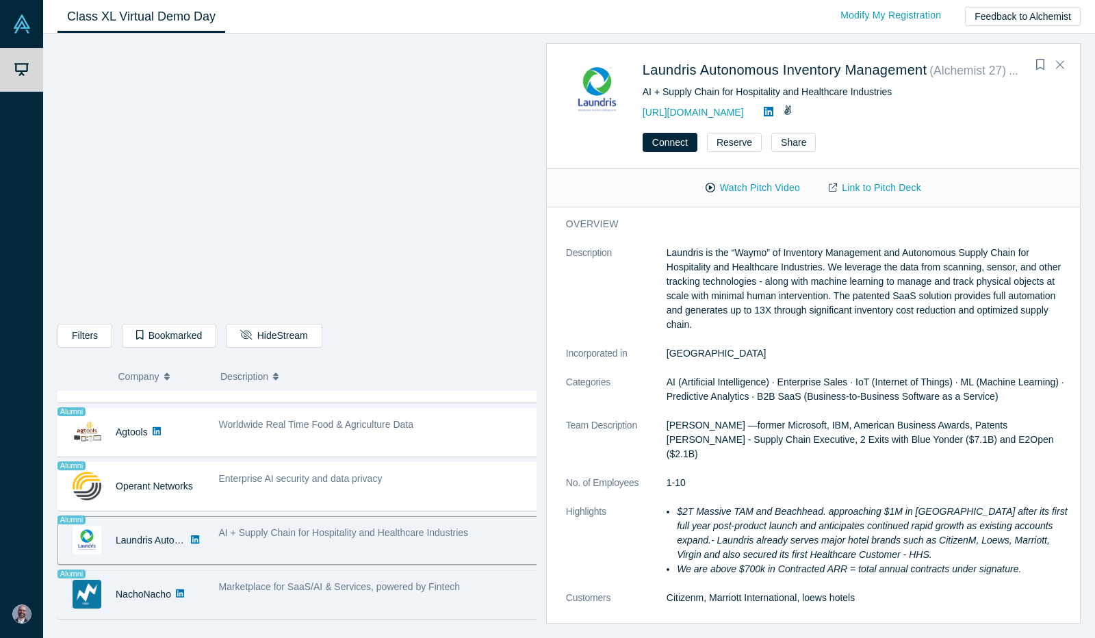
click at [412, 587] on div "Marketplace for SaaS/AI & Services, powered by Fintech" at bounding box center [379, 594] width 336 height 43
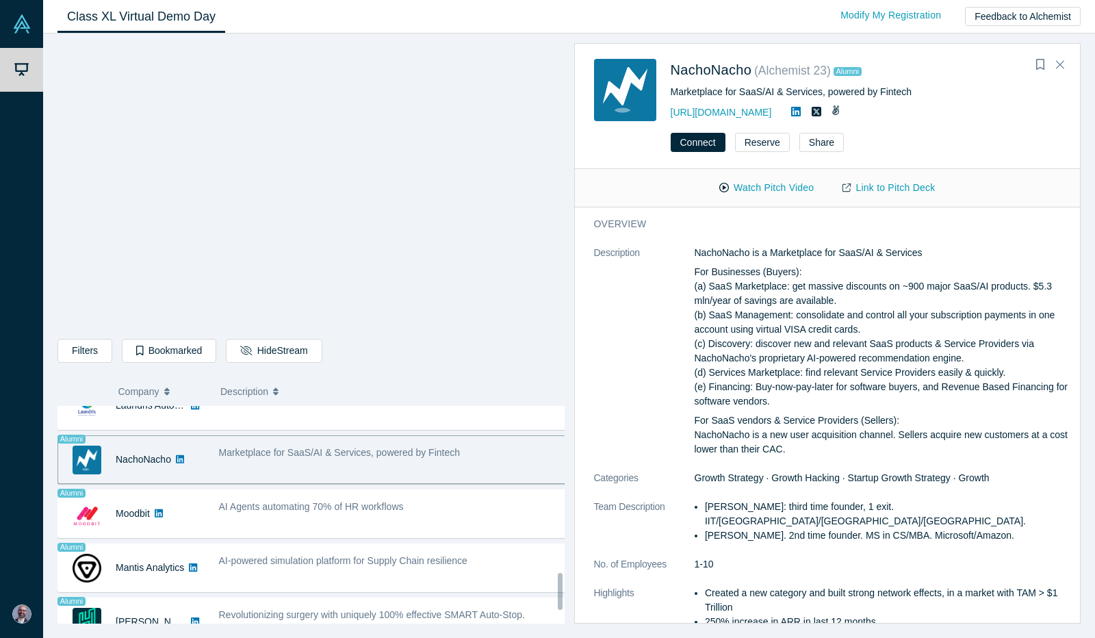
scroll to position [999, 0]
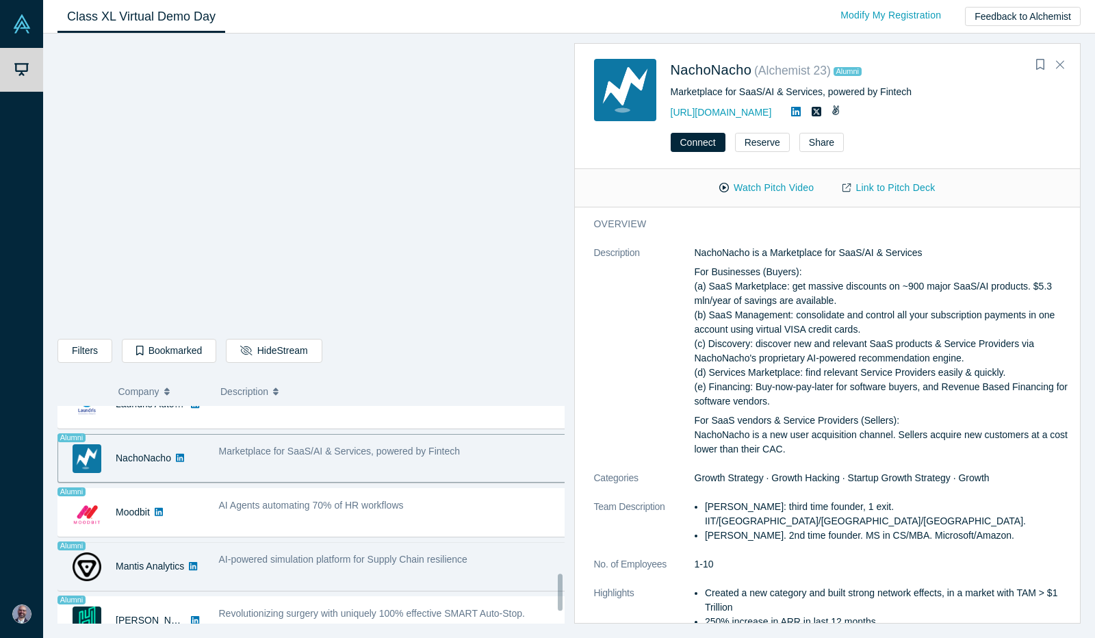
click at [408, 562] on div "AI-powered simulation platform for Supply Chain resilience" at bounding box center [393, 566] width 364 height 43
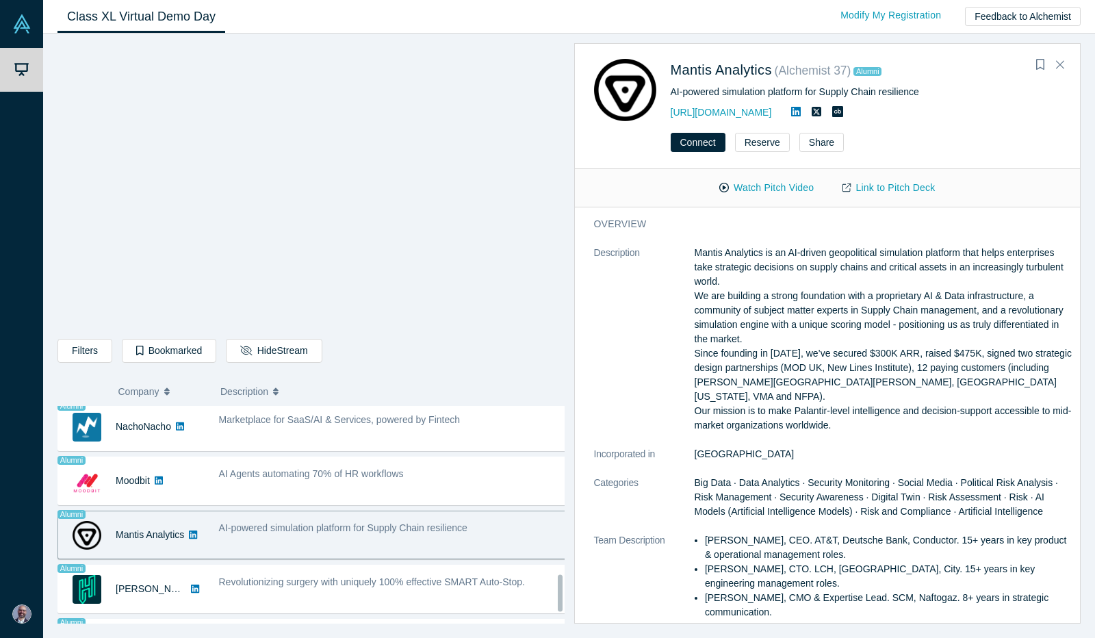
scroll to position [1068, 0]
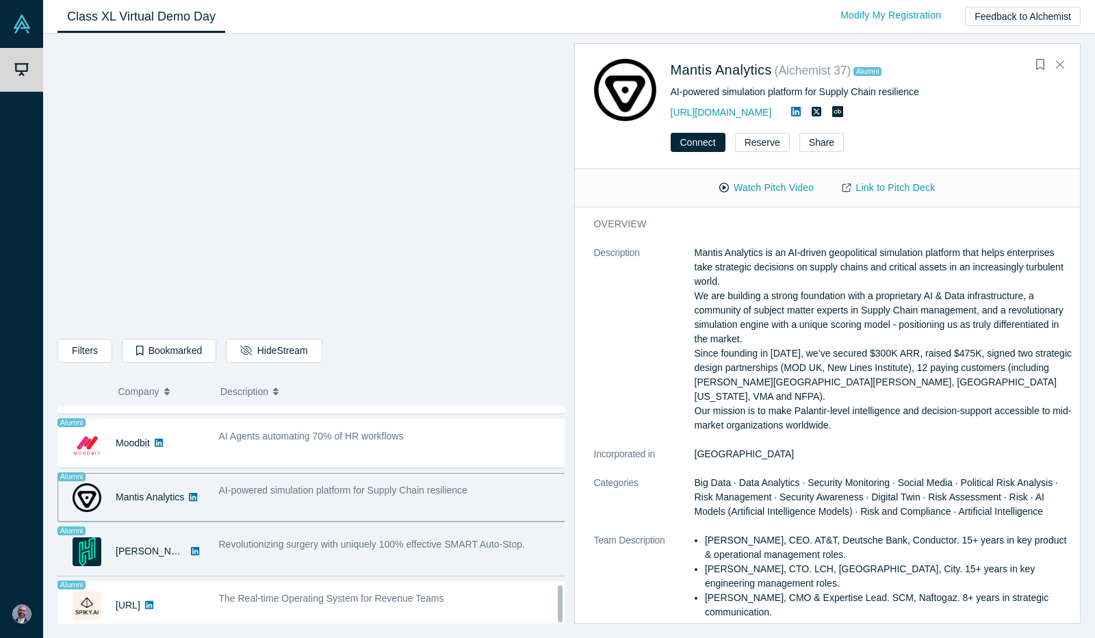
click at [375, 556] on div "Revolutionizing surgery with uniquely 100% effective SMART Auto-Stop." at bounding box center [393, 551] width 364 height 43
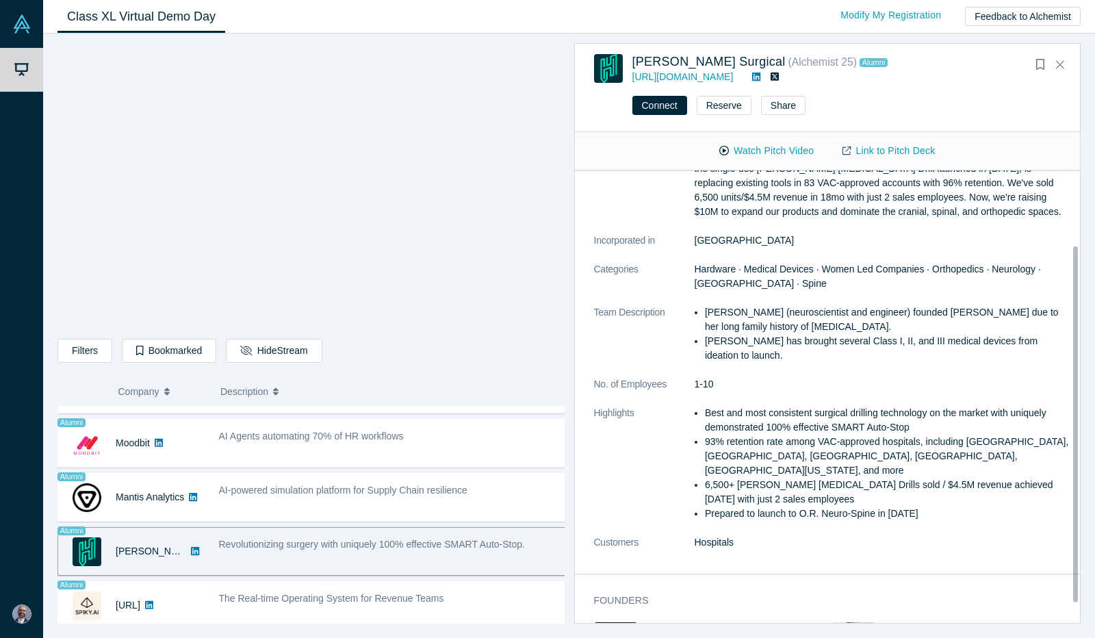
scroll to position [120, 0]
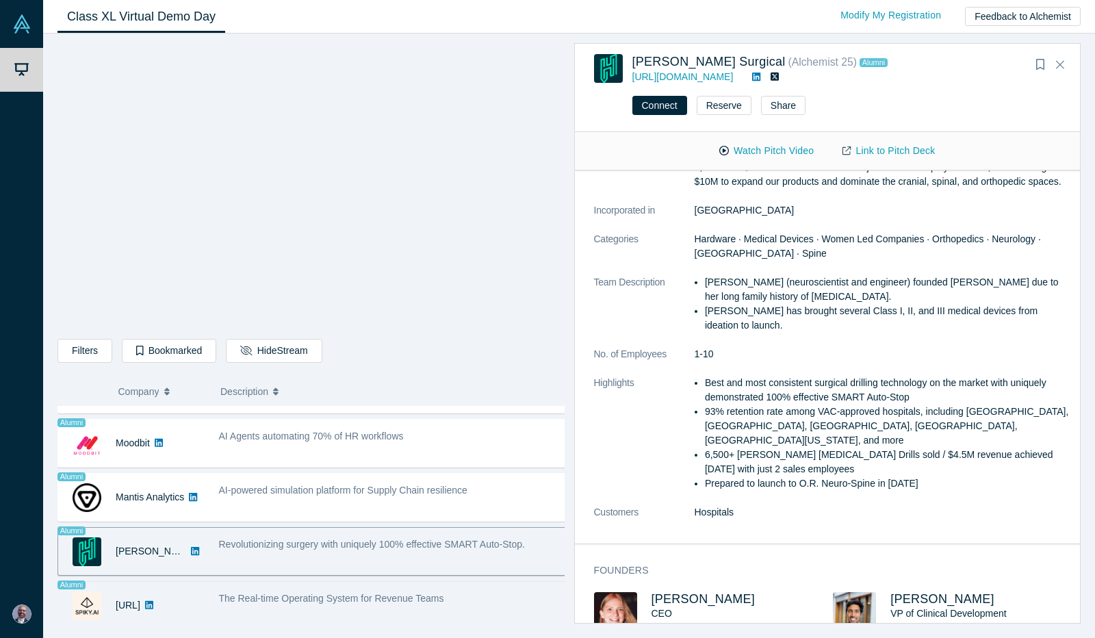
click at [417, 599] on div "The Real-time Operating System for Revenue Teams" at bounding box center [393, 605] width 364 height 43
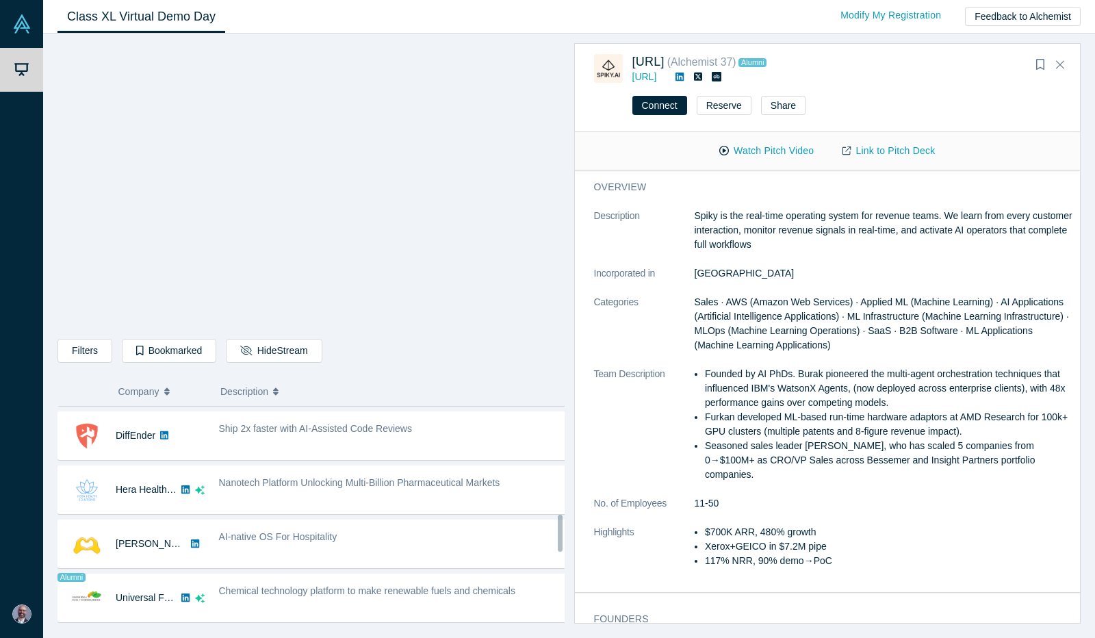
scroll to position [640, 0]
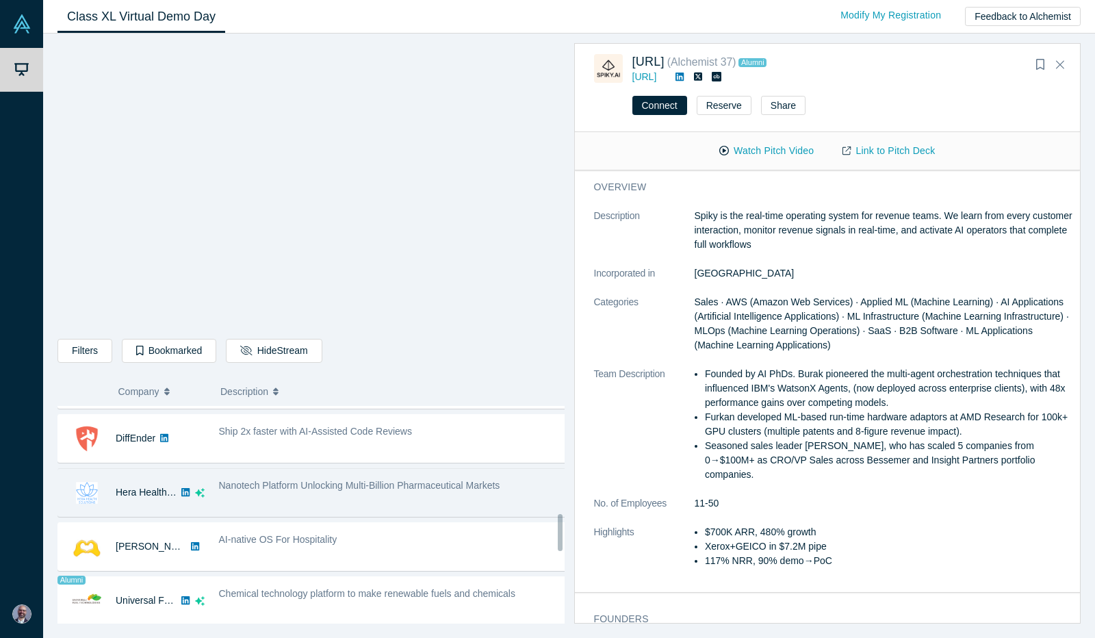
click at [450, 484] on div "Nanotech Platform Unlocking Multi-Billion Pharmaceutical Markets" at bounding box center [394, 485] width 350 height 14
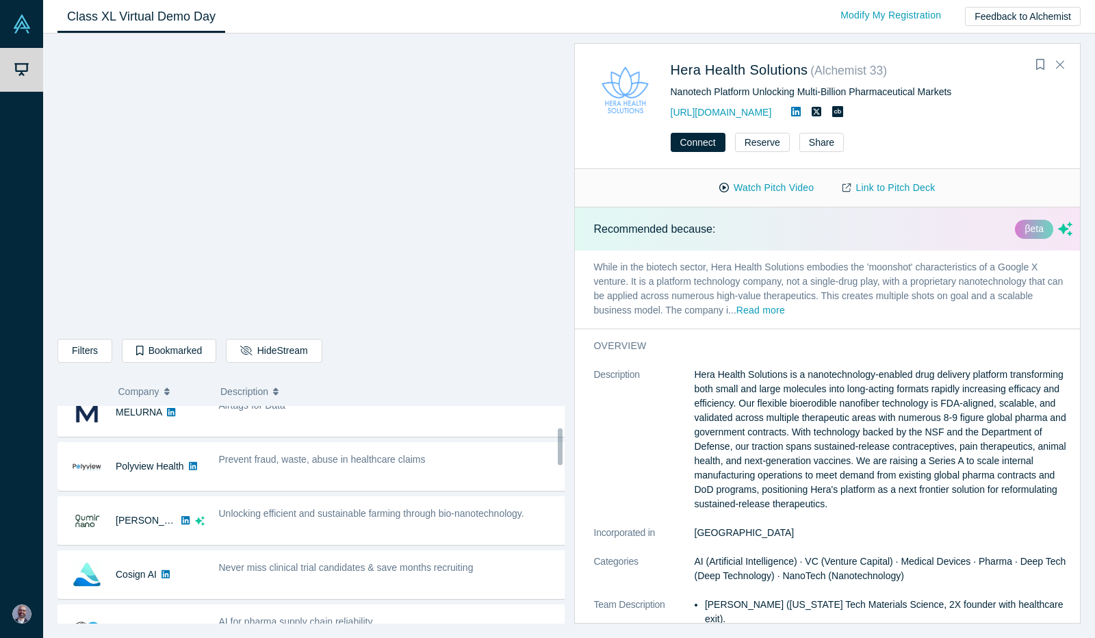
scroll to position [123, 0]
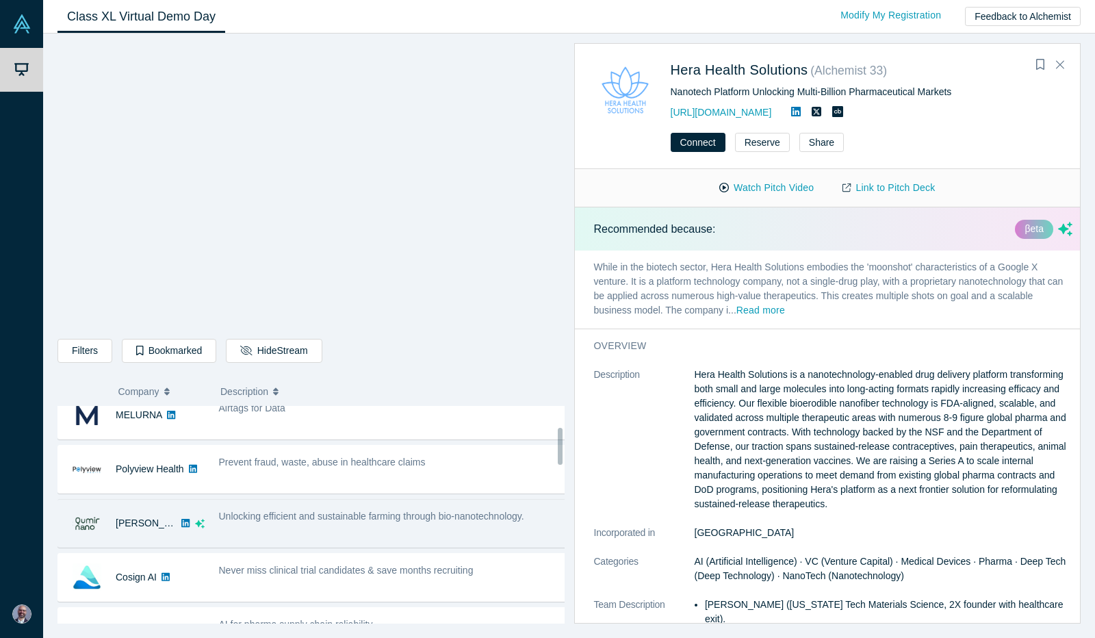
click at [449, 530] on div "Unlocking efficient and sustainable farming through bio-nanotechnology." at bounding box center [393, 523] width 364 height 43
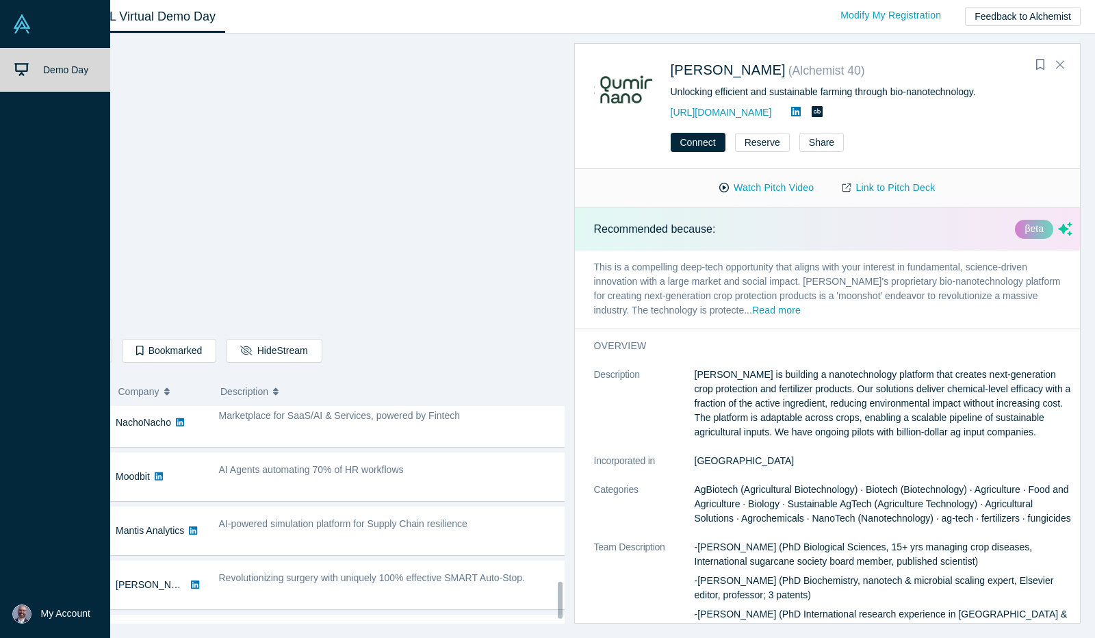
scroll to position [1035, 0]
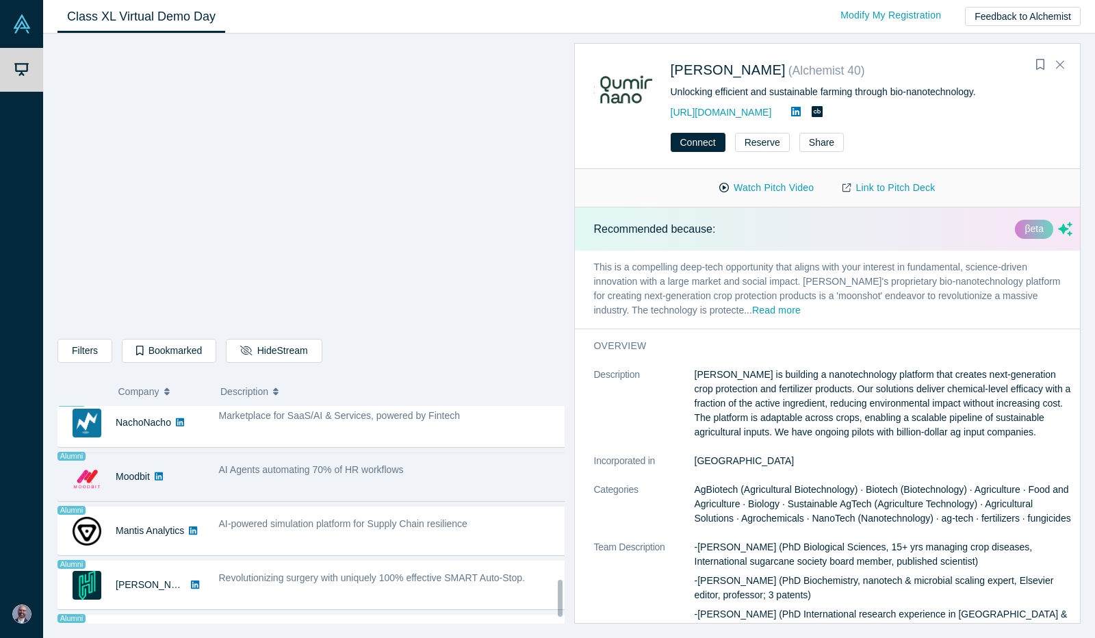
click at [410, 473] on div "AI Agents automating 70% of HR workflows" at bounding box center [393, 476] width 364 height 43
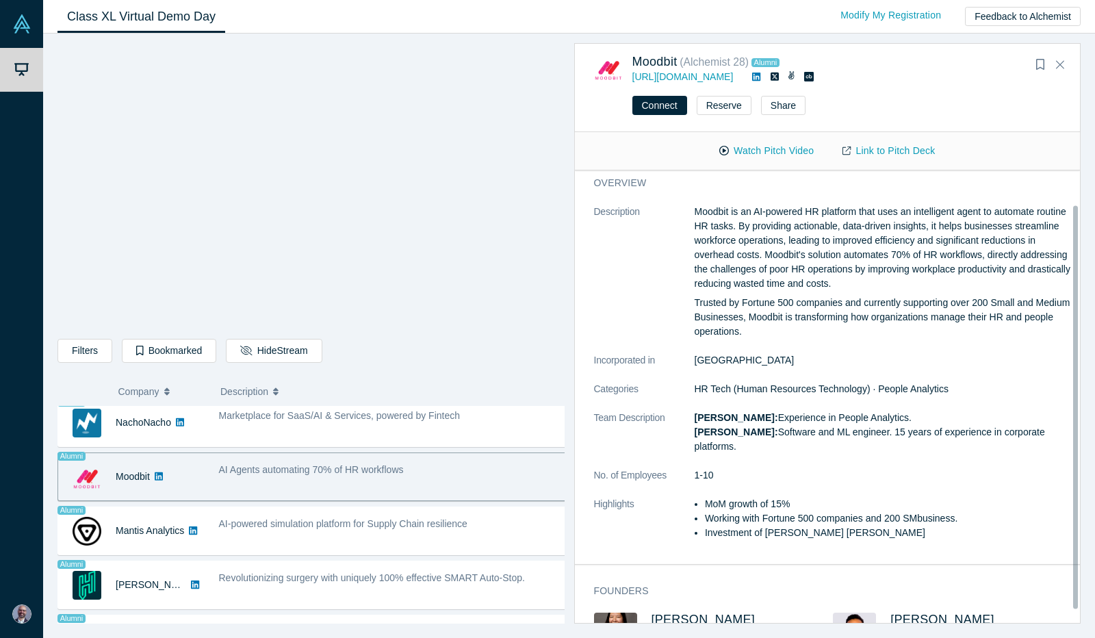
scroll to position [0, 0]
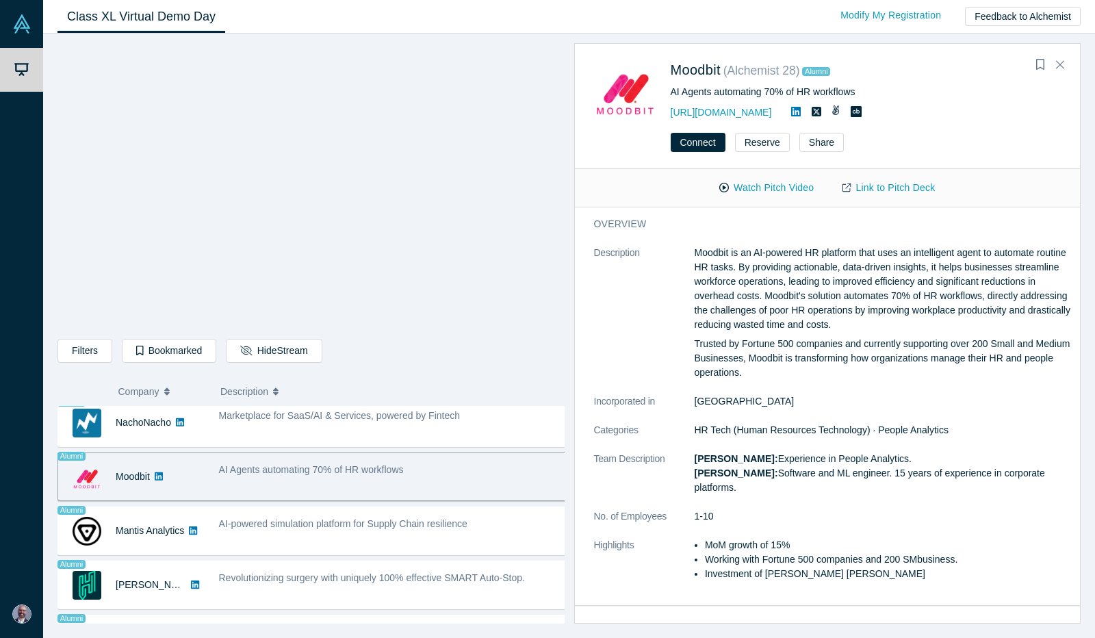
click at [795, 113] on icon at bounding box center [796, 111] width 10 height 11
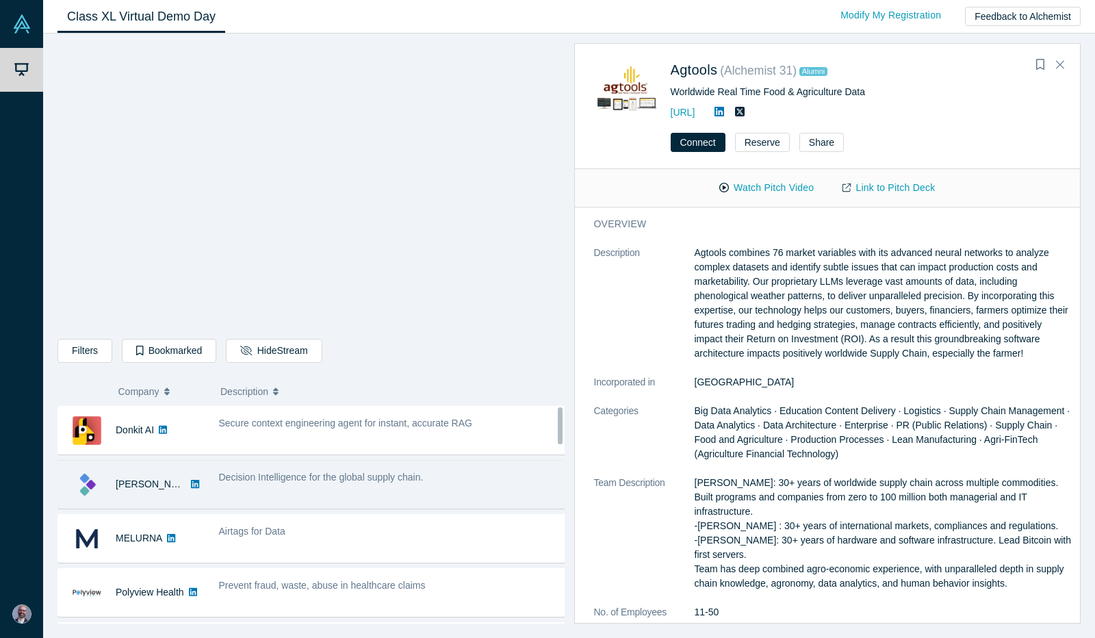
click at [378, 478] on span "Decision Intelligence for the global supply chain." at bounding box center [321, 476] width 205 height 11
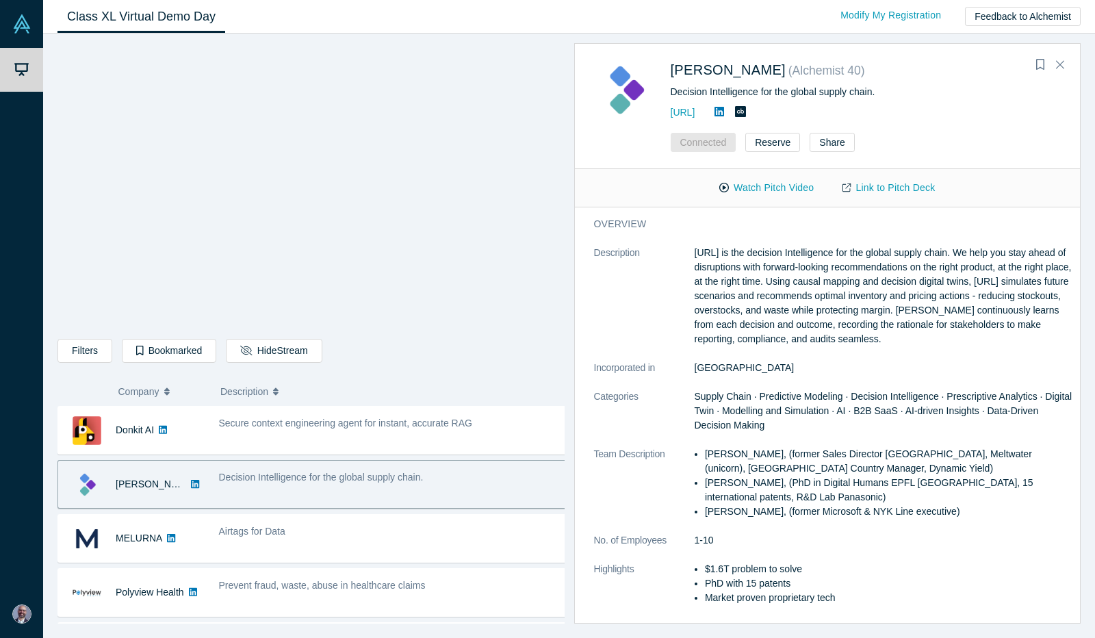
click at [992, 181] on div "Watch Pitch Video Link to Pitch Deck" at bounding box center [828, 188] width 506 height 38
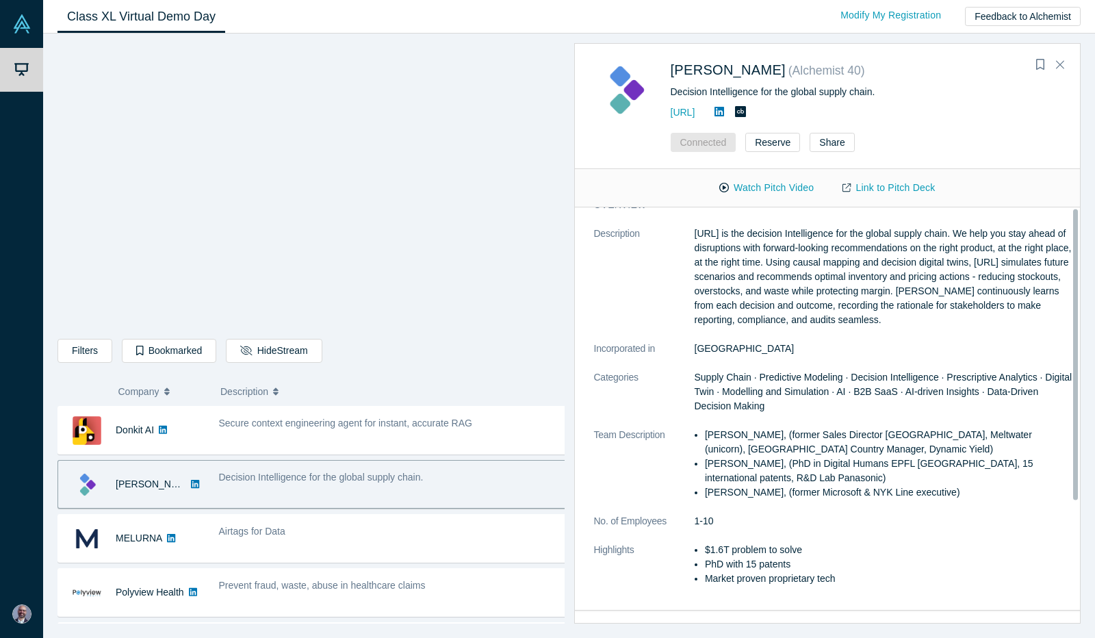
scroll to position [19, 0]
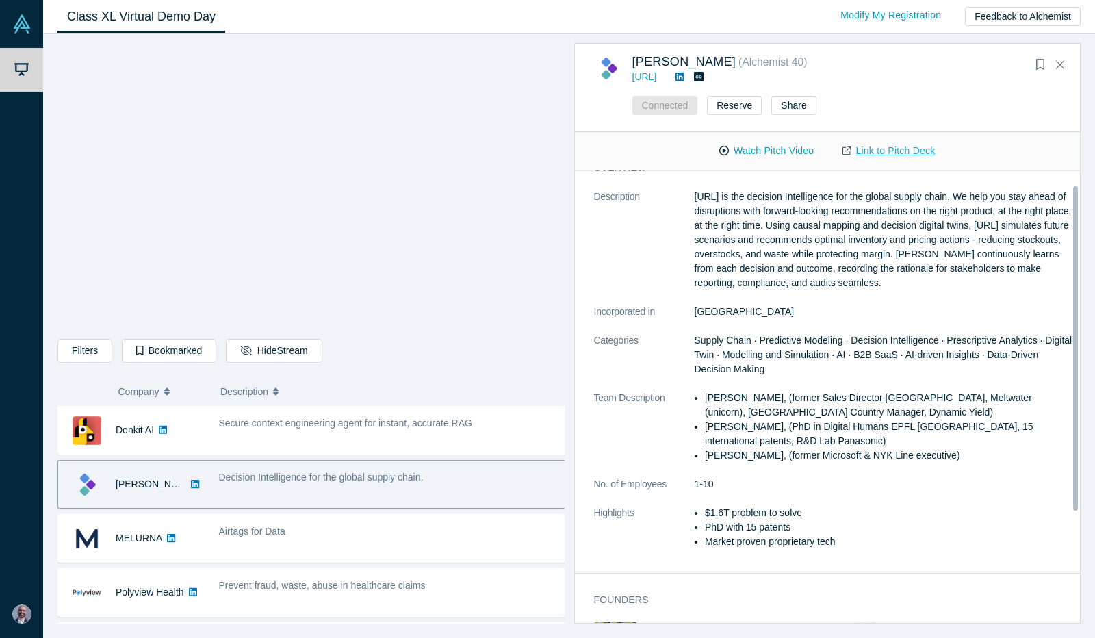
click at [885, 148] on link "Link to Pitch Deck" at bounding box center [888, 151] width 121 height 24
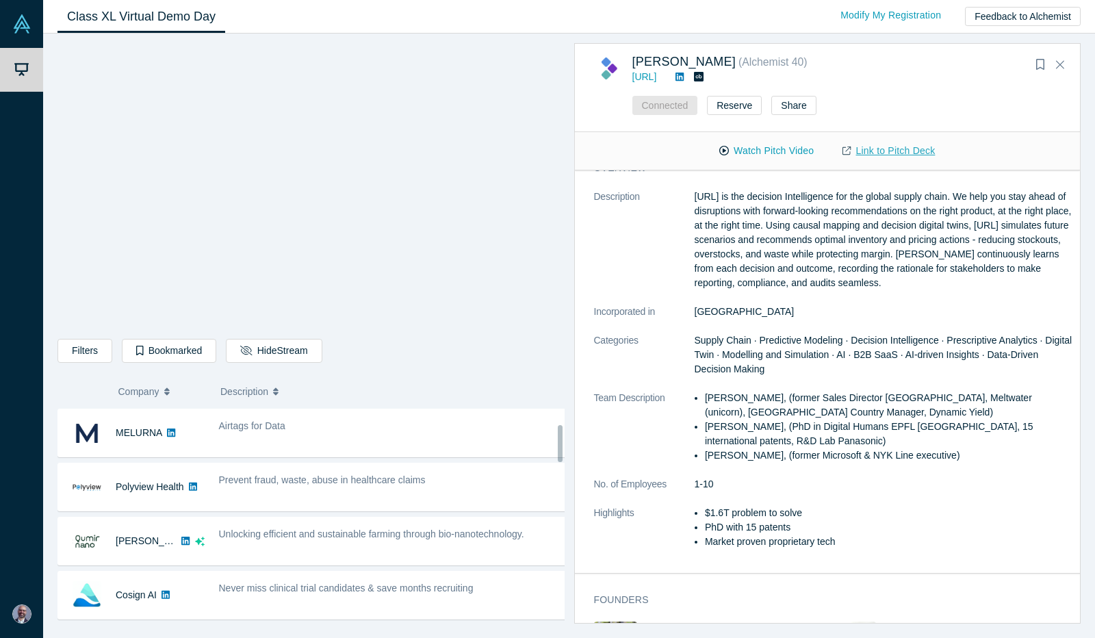
scroll to position [116, 0]
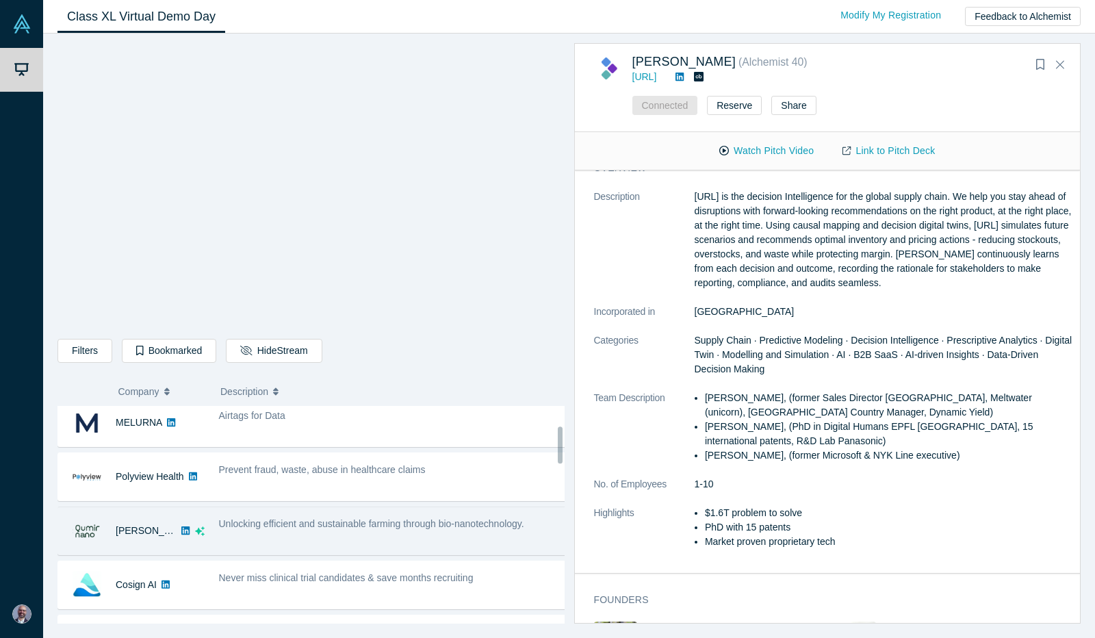
click at [406, 543] on div "Unlocking efficient and sustainable farming through bio-nanotechnology." at bounding box center [393, 530] width 364 height 43
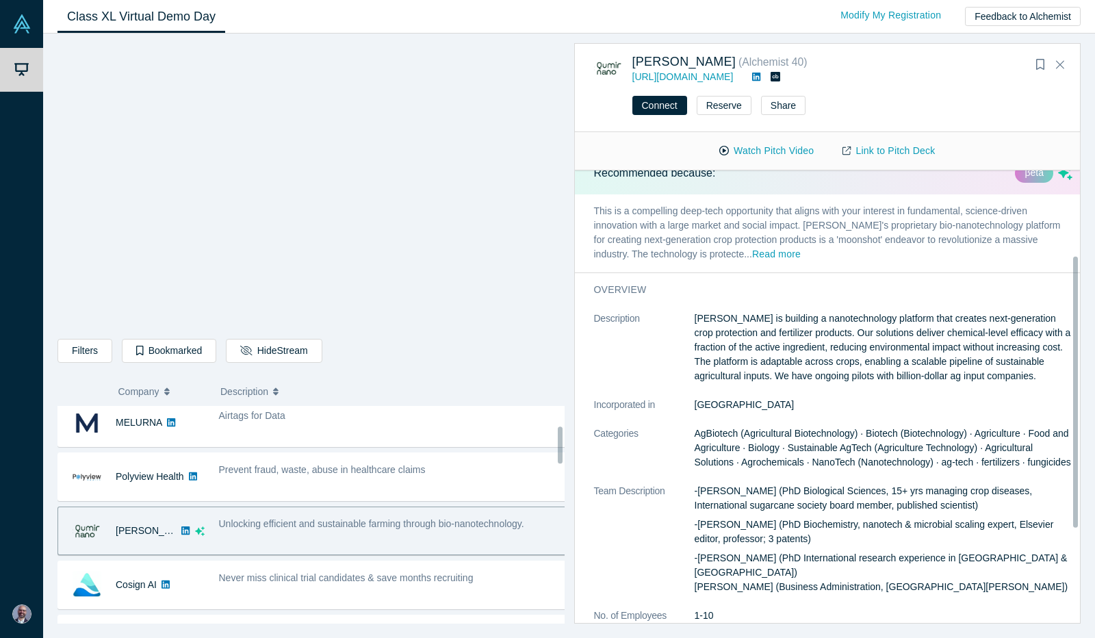
click at [407, 531] on div "Unlocking efficient and sustainable farming through bio-nanotechnology." at bounding box center [393, 530] width 364 height 43
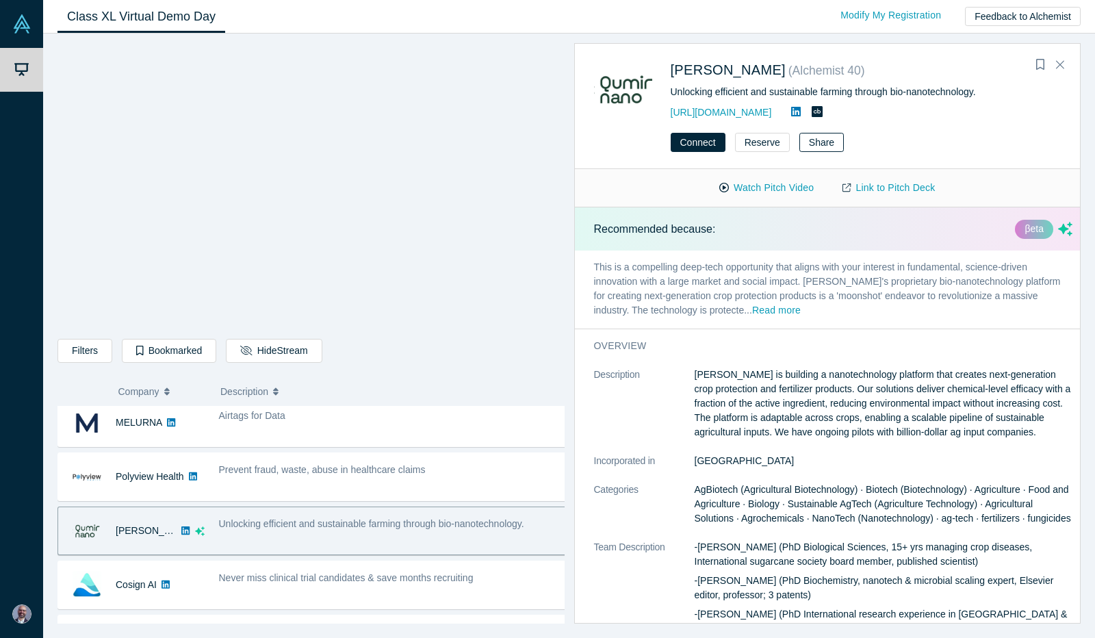
click at [820, 142] on button "Share" at bounding box center [821, 142] width 44 height 19
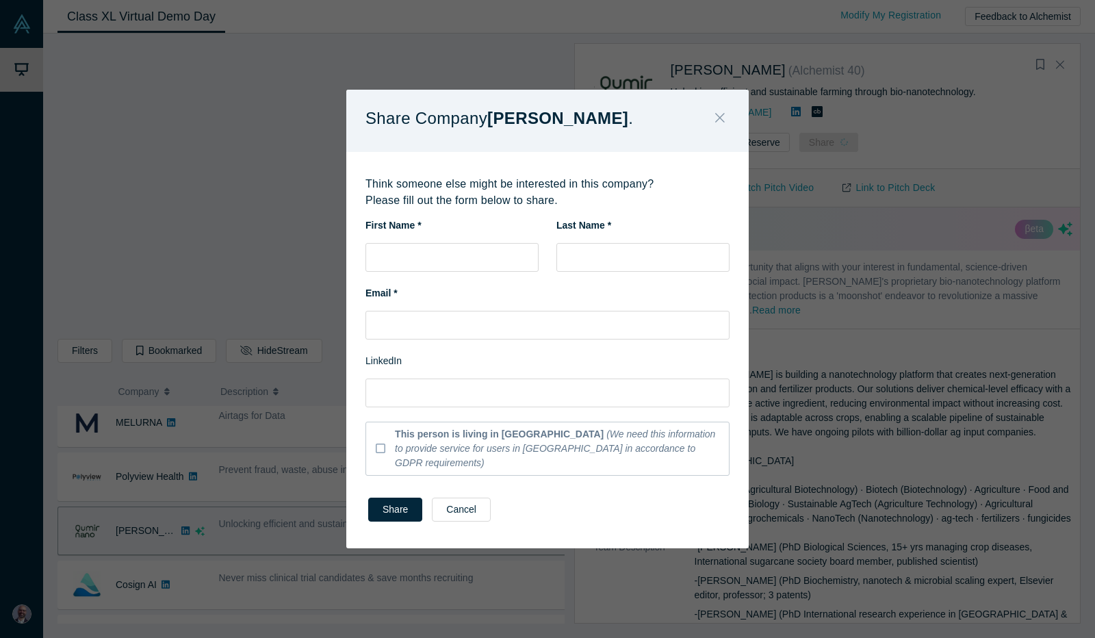
click at [712, 131] on button "Close" at bounding box center [719, 118] width 29 height 29
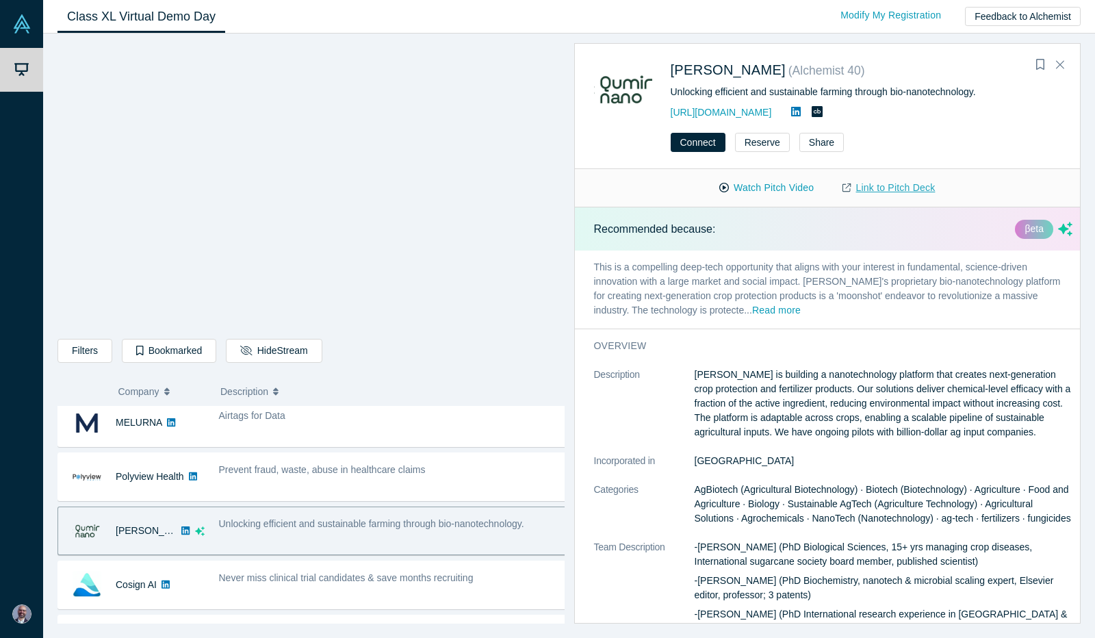
click at [888, 189] on link "Link to Pitch Deck" at bounding box center [888, 188] width 121 height 24
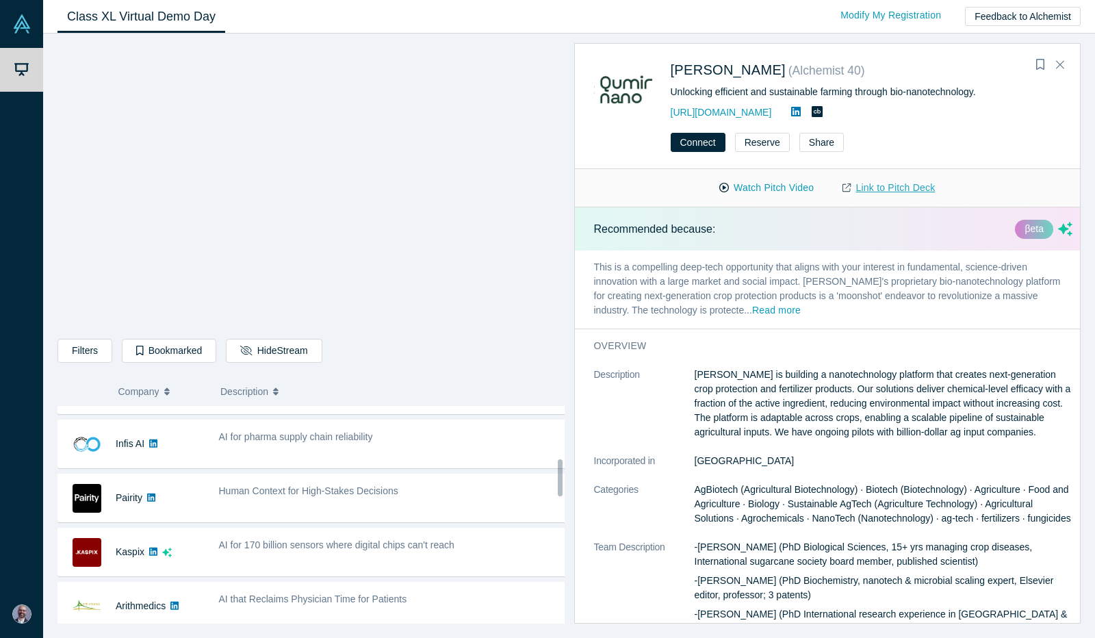
scroll to position [313, 0]
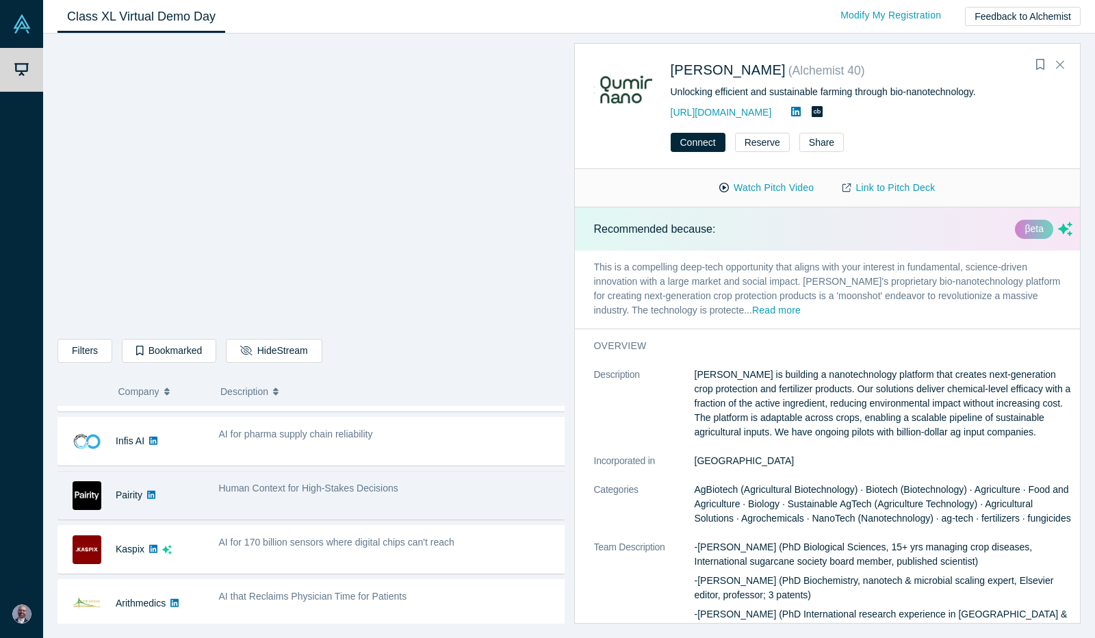
click at [418, 493] on div "Human Context for High-Stakes Decisions" at bounding box center [393, 494] width 364 height 43
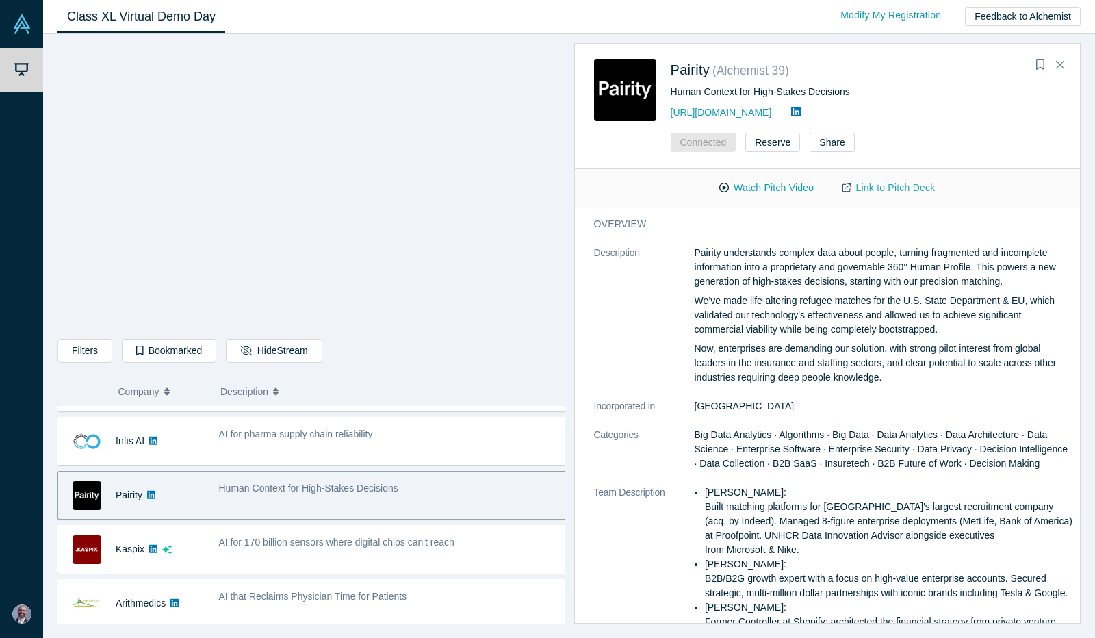
click at [908, 189] on link "Link to Pitch Deck" at bounding box center [888, 188] width 121 height 24
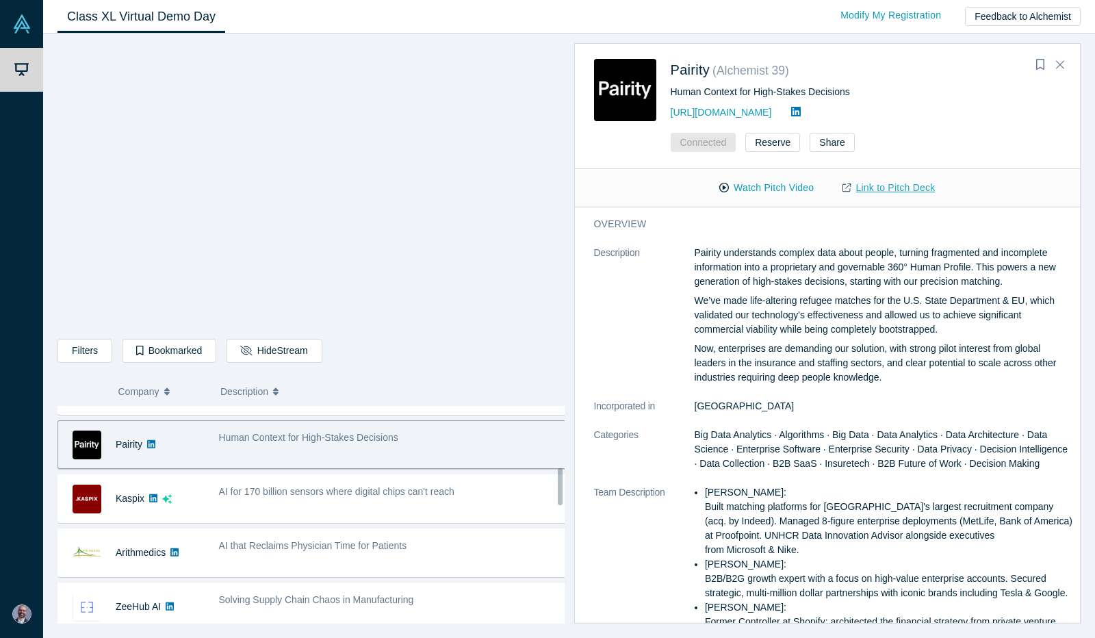
scroll to position [367, 0]
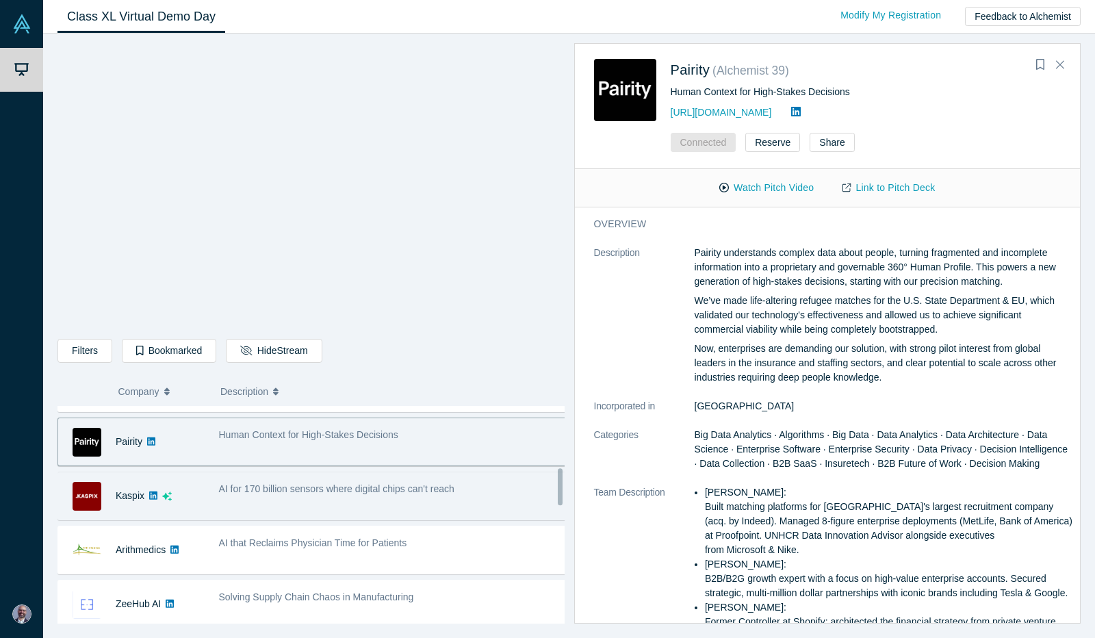
click at [410, 498] on div "AI for 170 billion sensors where digital chips can't reach" at bounding box center [393, 495] width 364 height 43
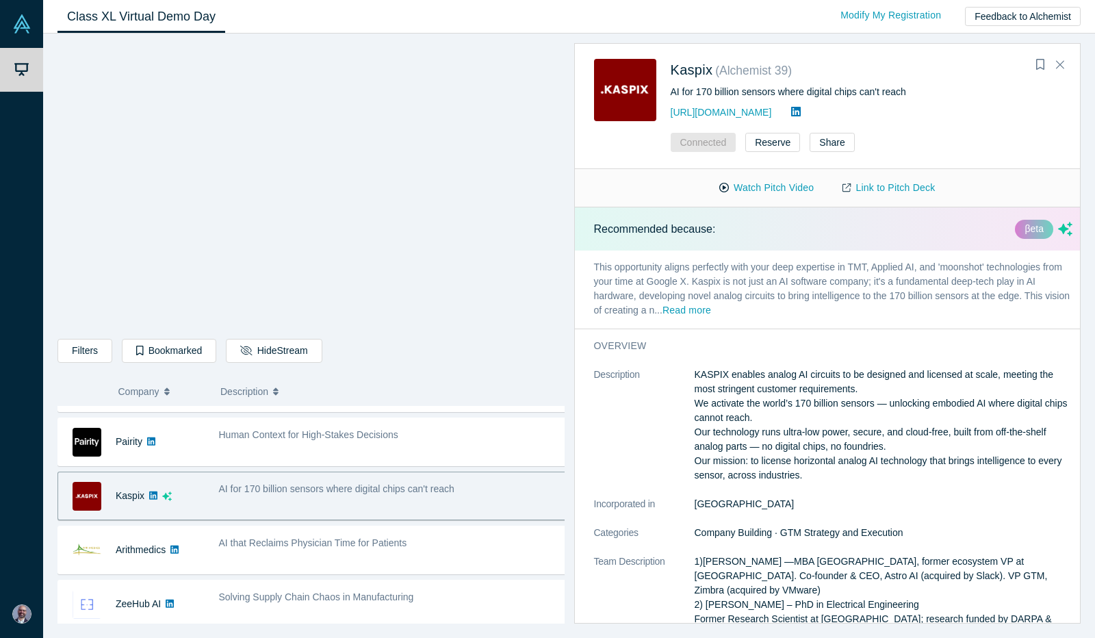
click at [981, 118] on div "[URL][DOMAIN_NAME]" at bounding box center [866, 112] width 391 height 16
click at [450, 497] on div "AI for 170 billion sensors where digital chips can't reach" at bounding box center [393, 495] width 364 height 43
click at [493, 493] on div "AI for 170 billion sensors where digital chips can't reach" at bounding box center [393, 495] width 364 height 43
click at [753, 191] on button "Watch Pitch Video" at bounding box center [766, 188] width 123 height 24
click at [887, 193] on link "Link to Pitch Deck" at bounding box center [888, 188] width 121 height 24
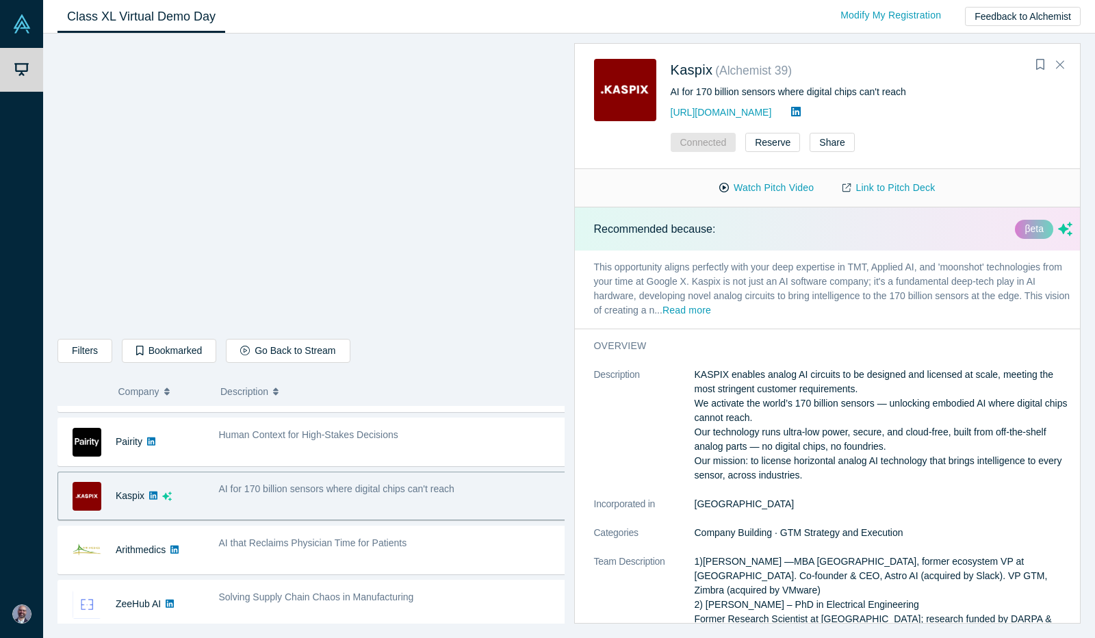
click at [1028, 107] on div "[URL][DOMAIN_NAME]" at bounding box center [866, 112] width 391 height 16
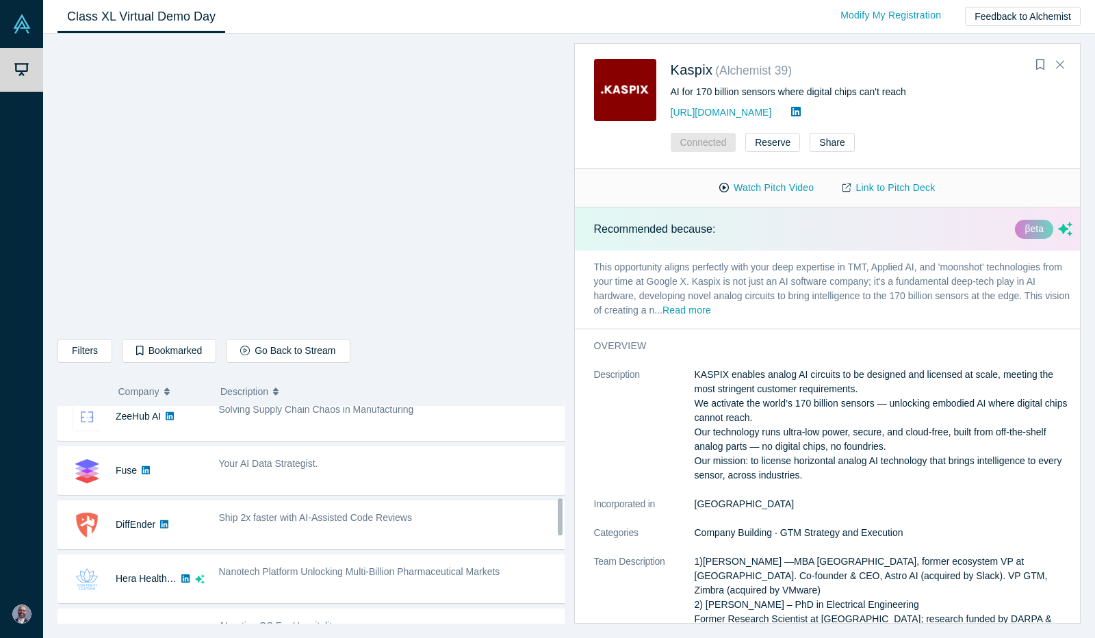
scroll to position [549, 0]
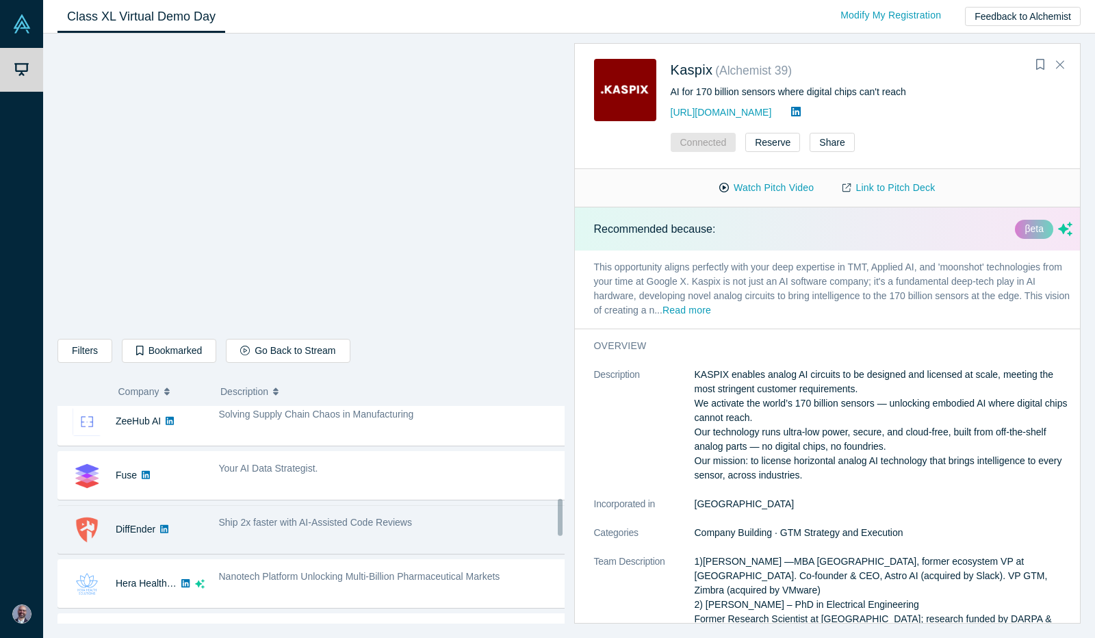
click at [476, 530] on div "Ship 2x faster with AI-Assisted Code Reviews" at bounding box center [393, 529] width 364 height 43
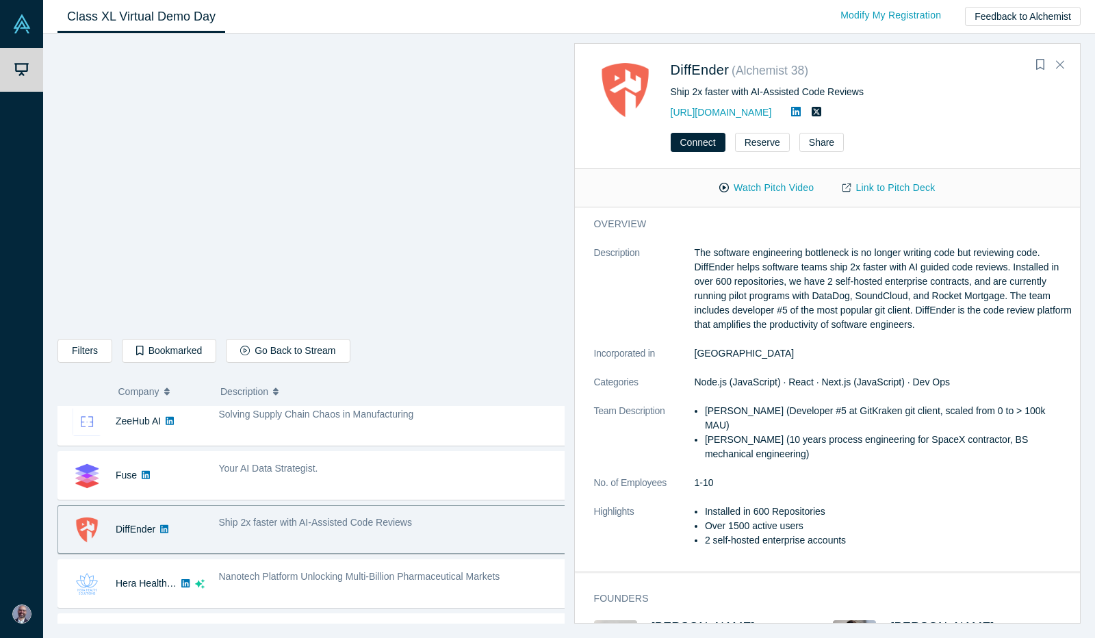
click at [456, 528] on div "Ship 2x faster with AI-Assisted Code Reviews" at bounding box center [393, 529] width 364 height 43
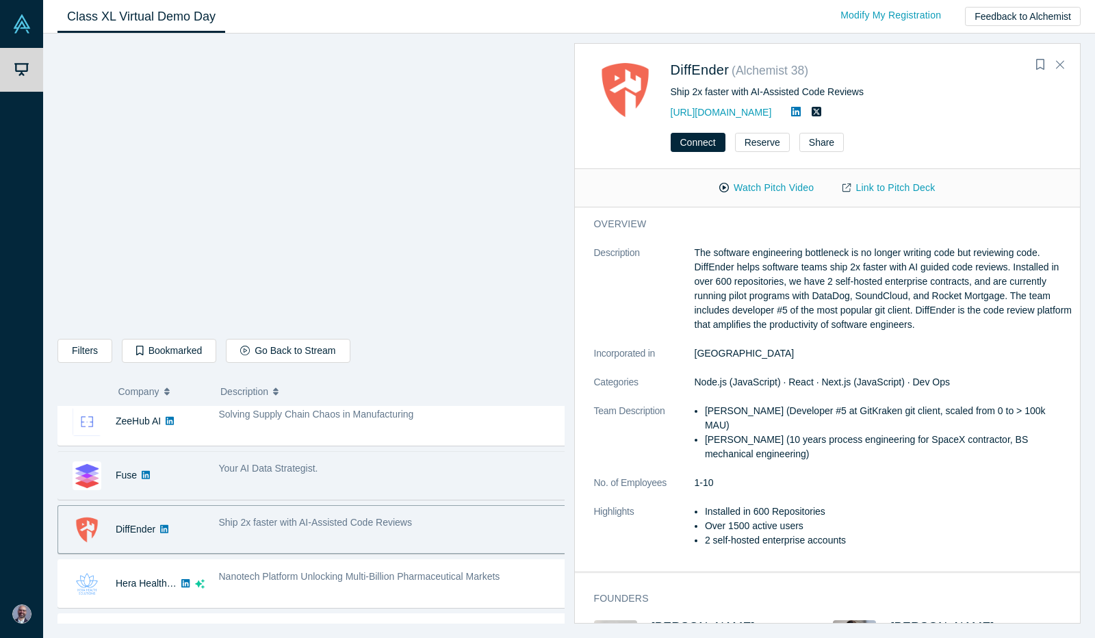
click at [423, 486] on div "Your AI Data Strategist." at bounding box center [393, 475] width 364 height 43
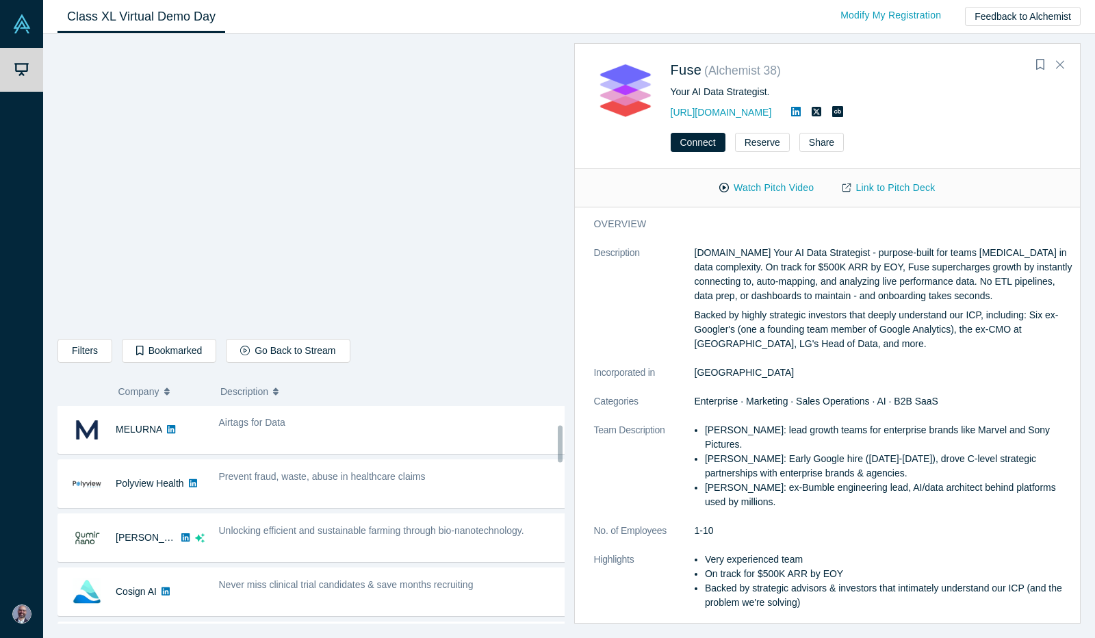
scroll to position [107, 0]
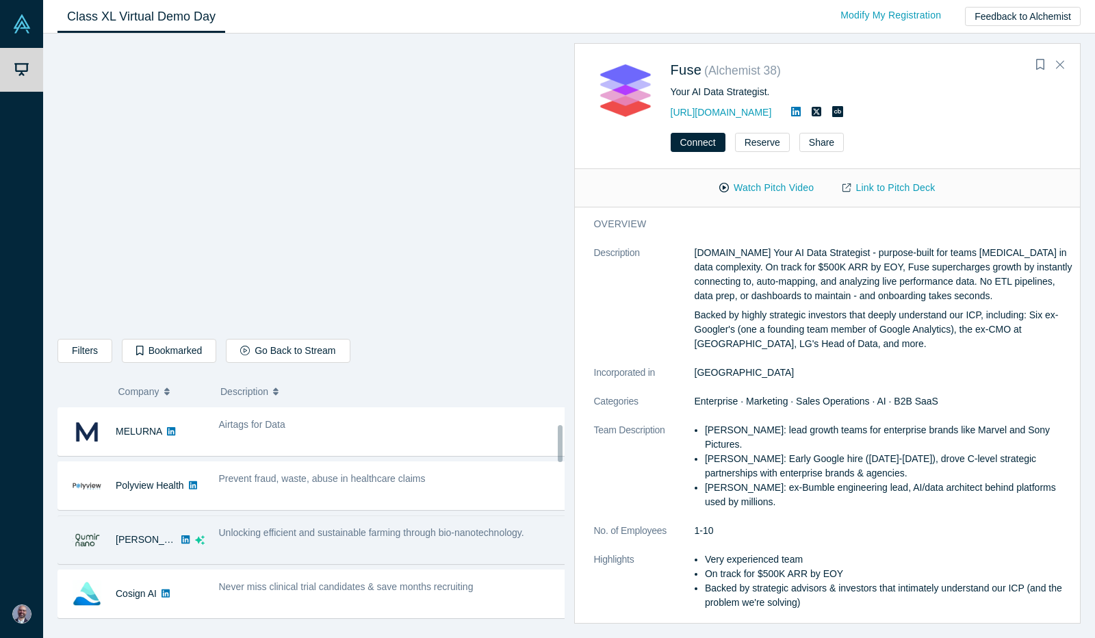
click at [508, 540] on div "Unlocking efficient and sustainable farming through bio-nanotechnology." at bounding box center [393, 539] width 364 height 43
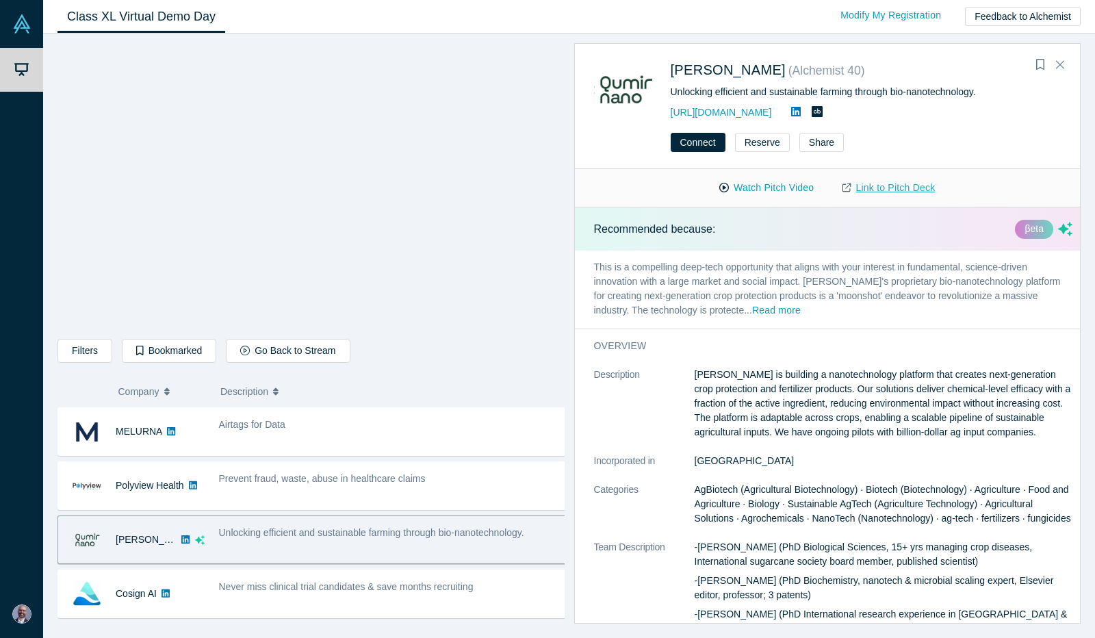
click at [896, 189] on link "Link to Pitch Deck" at bounding box center [888, 188] width 121 height 24
